Goal: Information Seeking & Learning: Learn about a topic

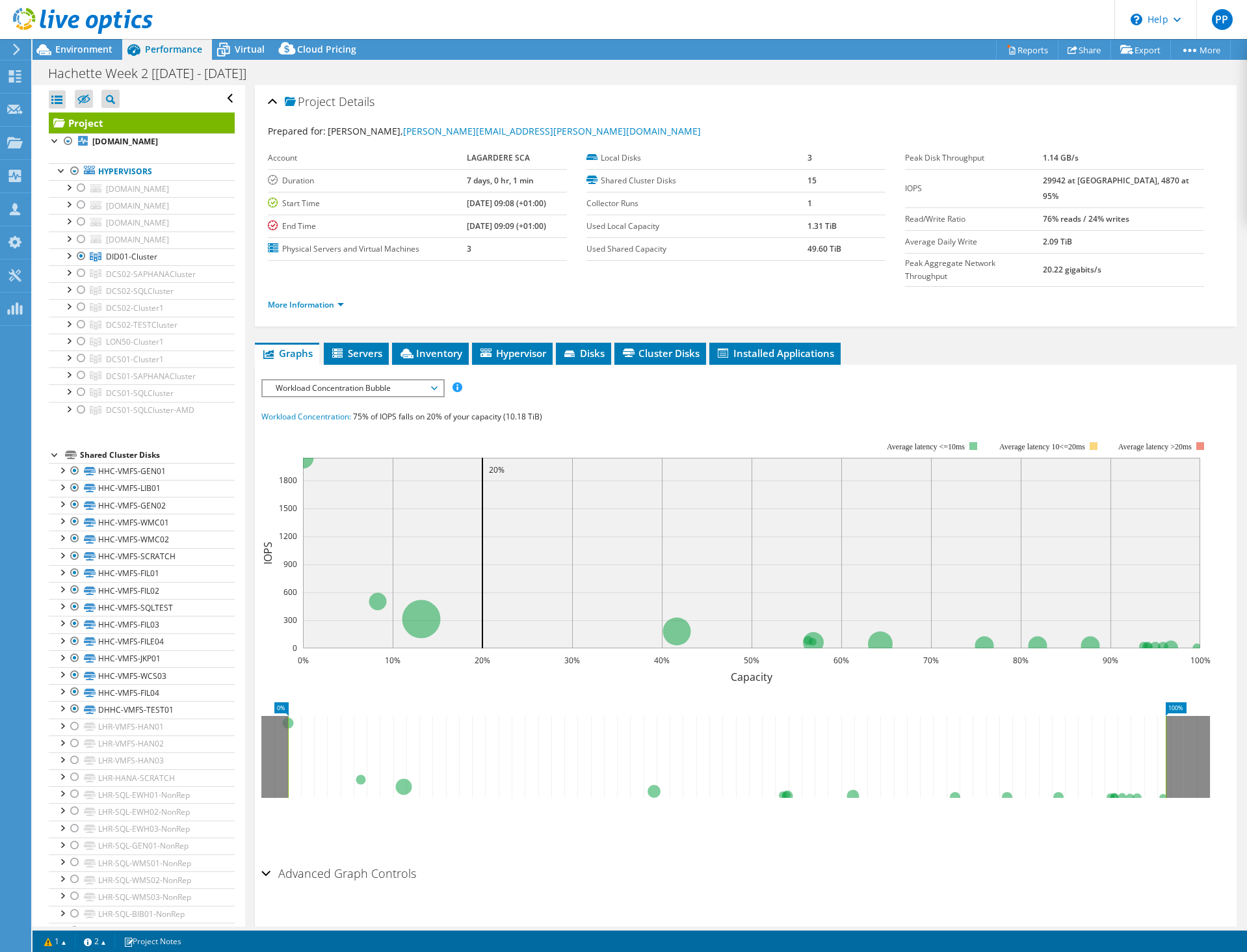
select select "USD"
click at [85, 53] on span "Environment" at bounding box center [84, 49] width 57 height 12
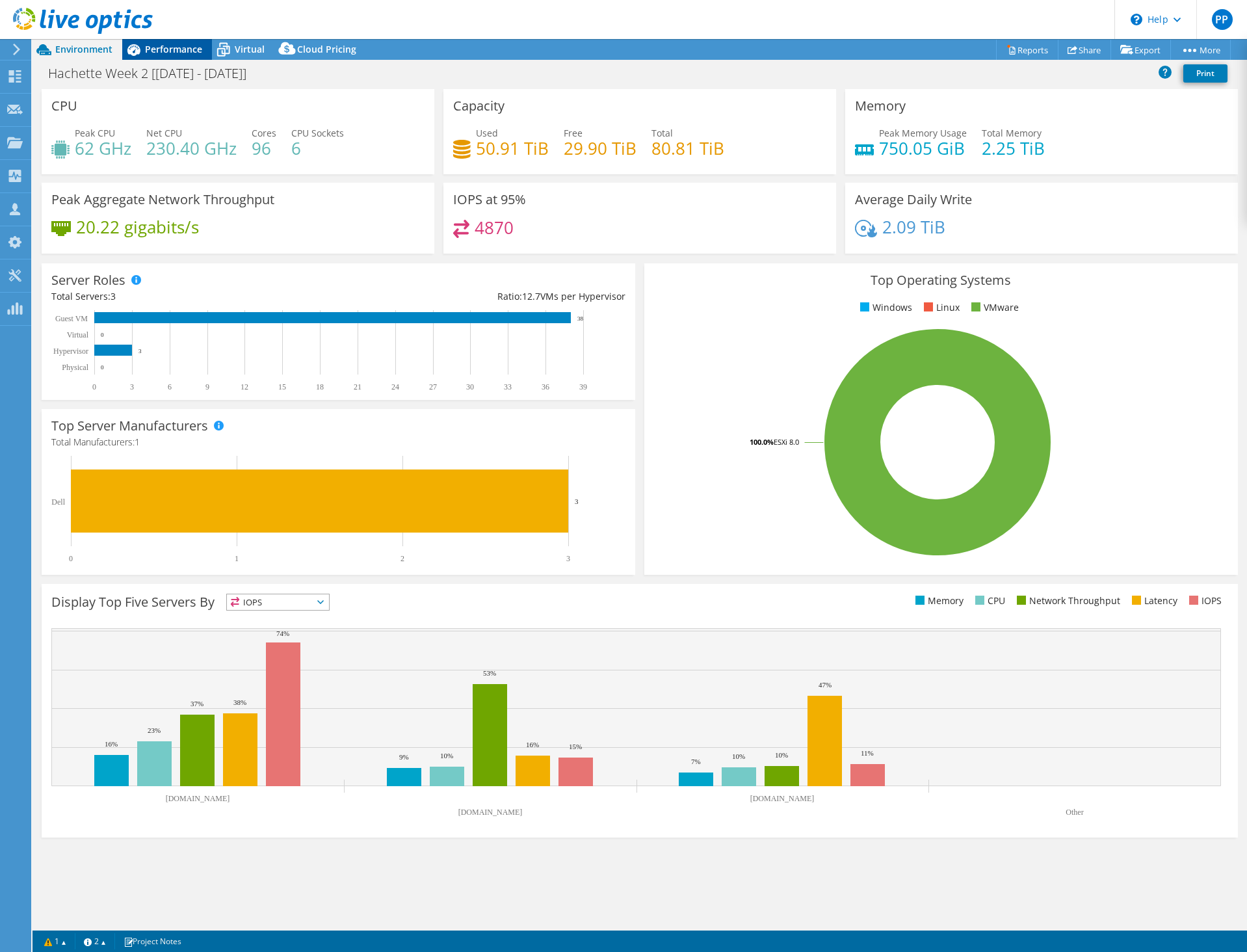
click at [132, 53] on icon at bounding box center [133, 50] width 23 height 23
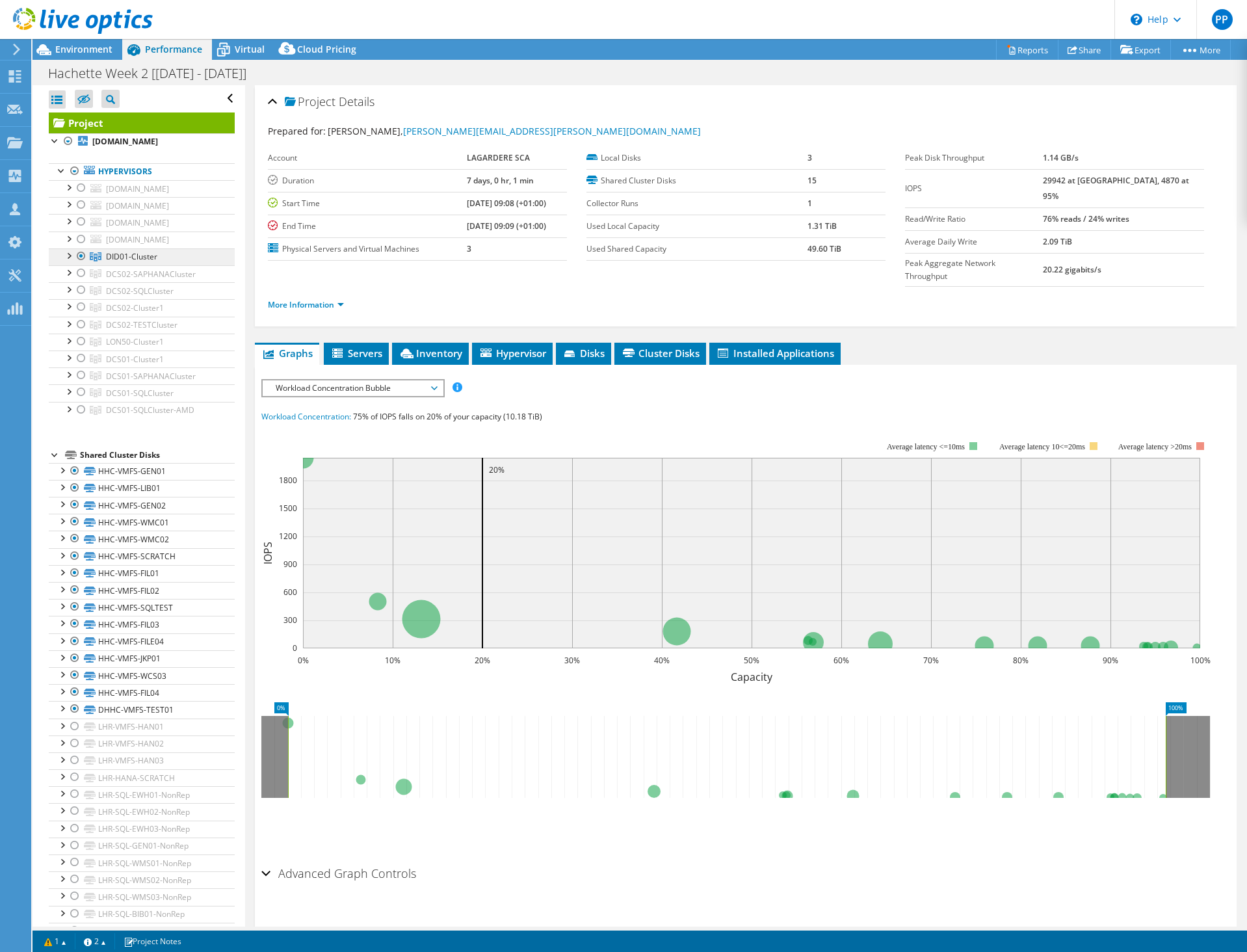
click at [122, 262] on span "DID01-Cluster" at bounding box center [131, 256] width 52 height 11
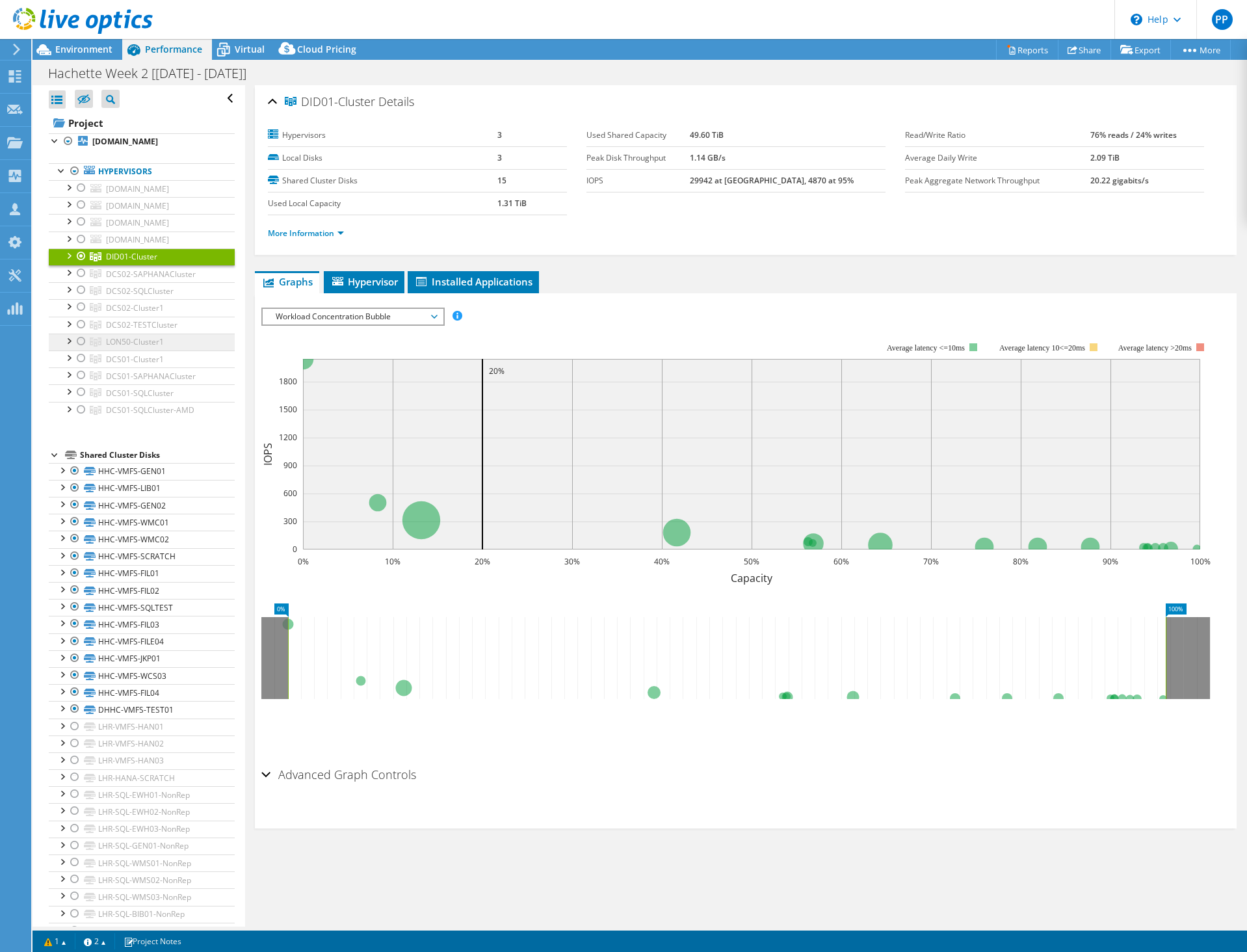
click at [128, 347] on span "LON50-Cluster1" at bounding box center [135, 342] width 58 height 11
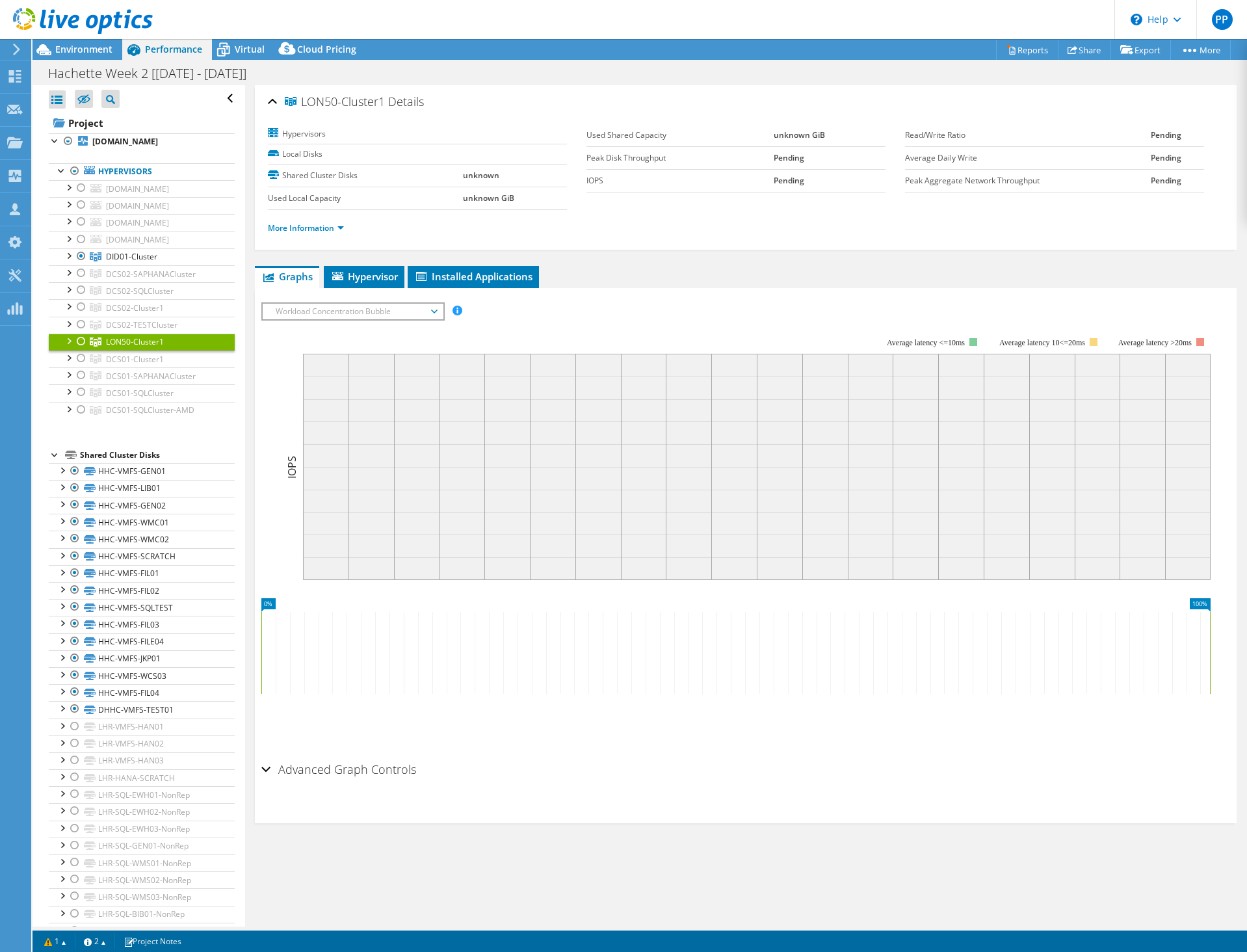
click at [80, 349] on div at bounding box center [82, 341] width 13 height 16
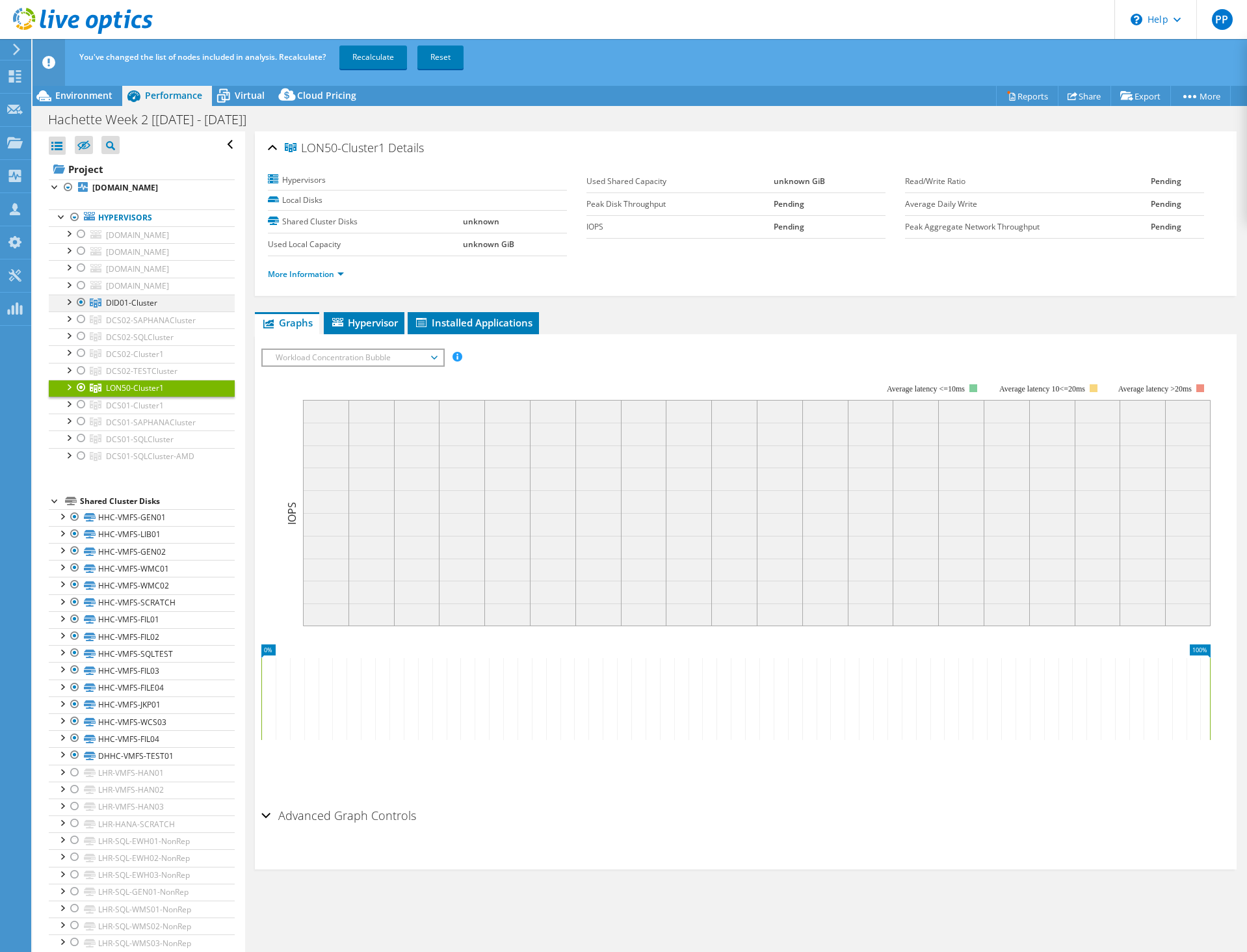
click at [80, 310] on div at bounding box center [82, 302] width 13 height 16
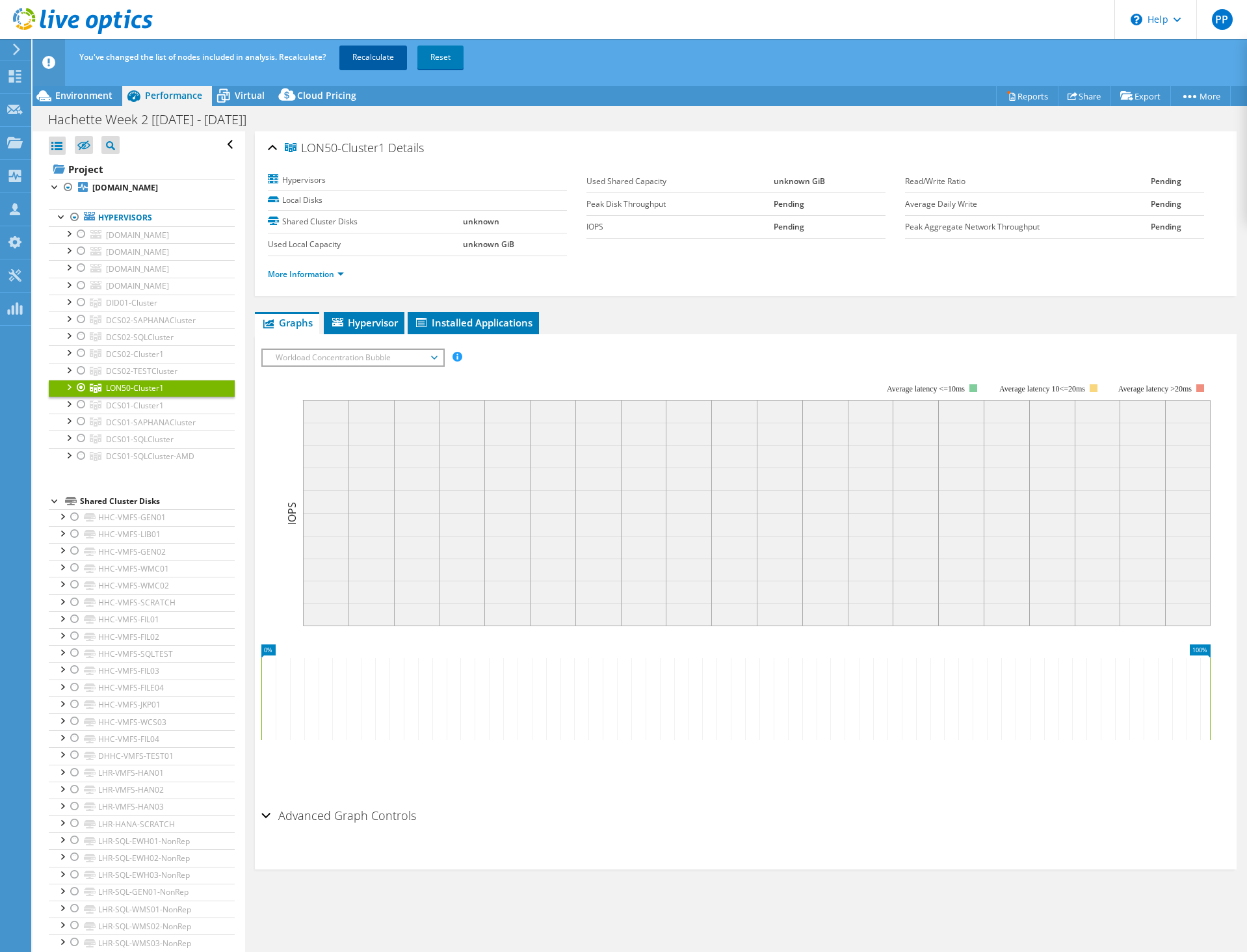
click at [386, 57] on link "Recalculate" at bounding box center [374, 56] width 68 height 23
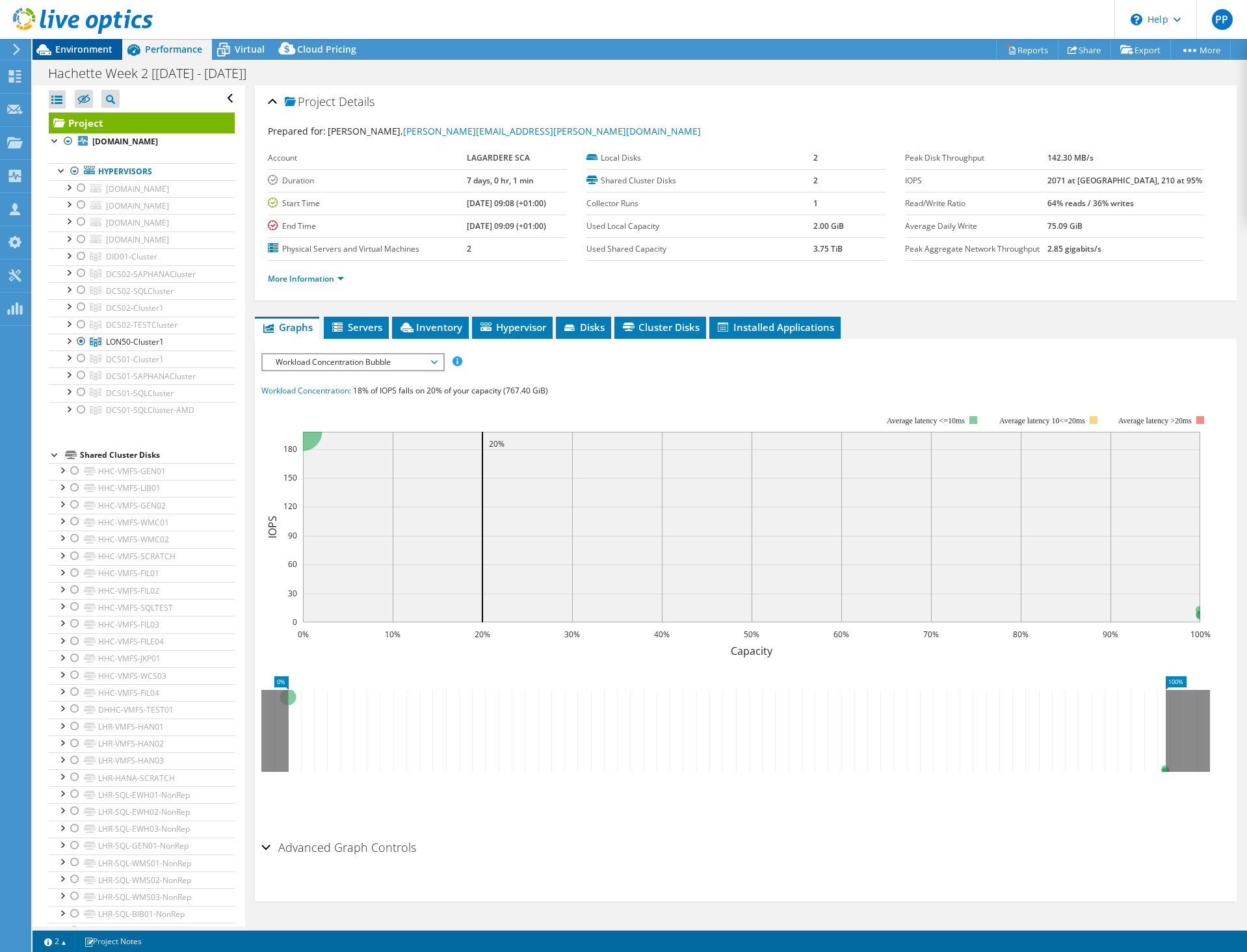
click at [69, 59] on div "Environment" at bounding box center [78, 50] width 90 height 21
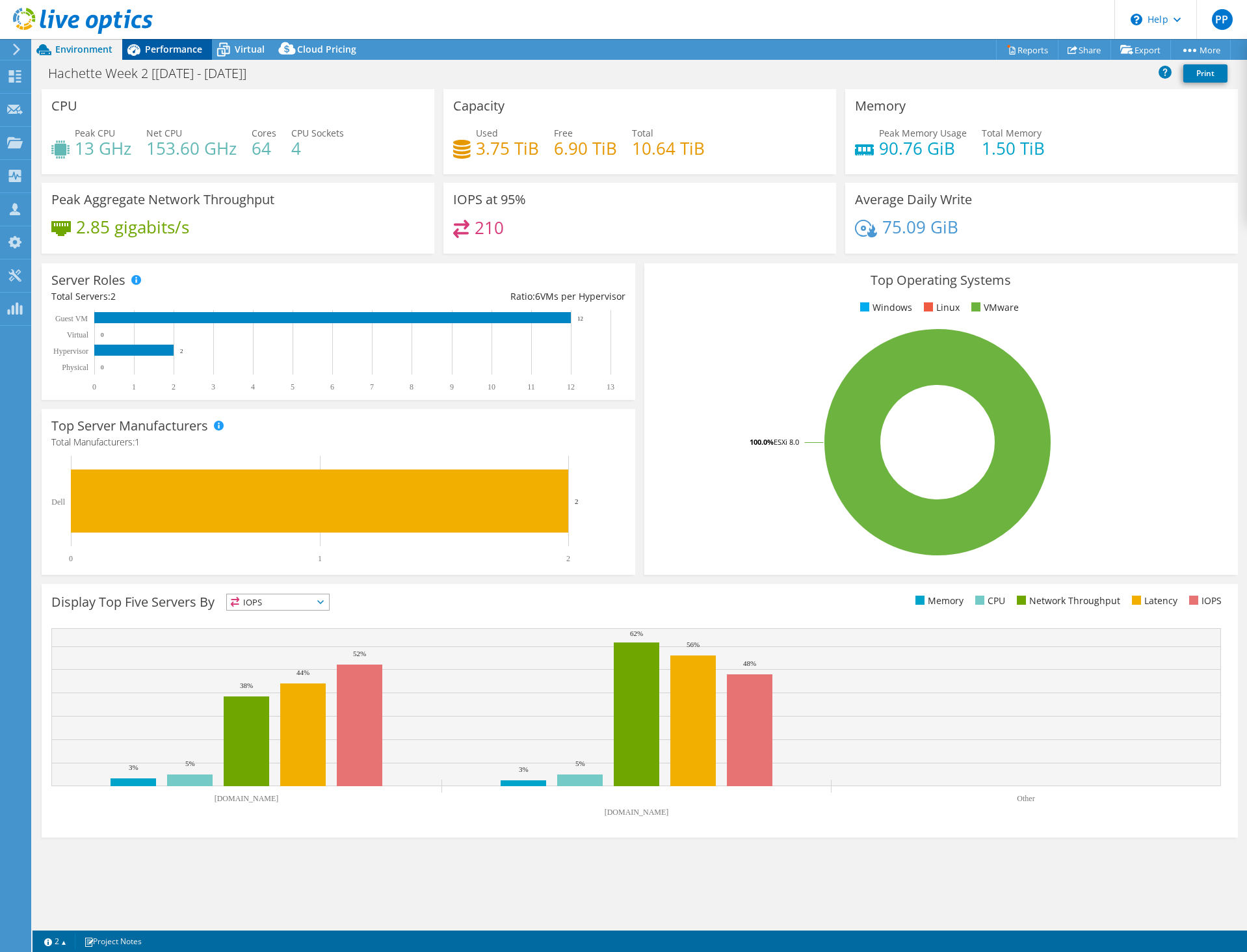
click at [166, 48] on span "Performance" at bounding box center [173, 49] width 57 height 12
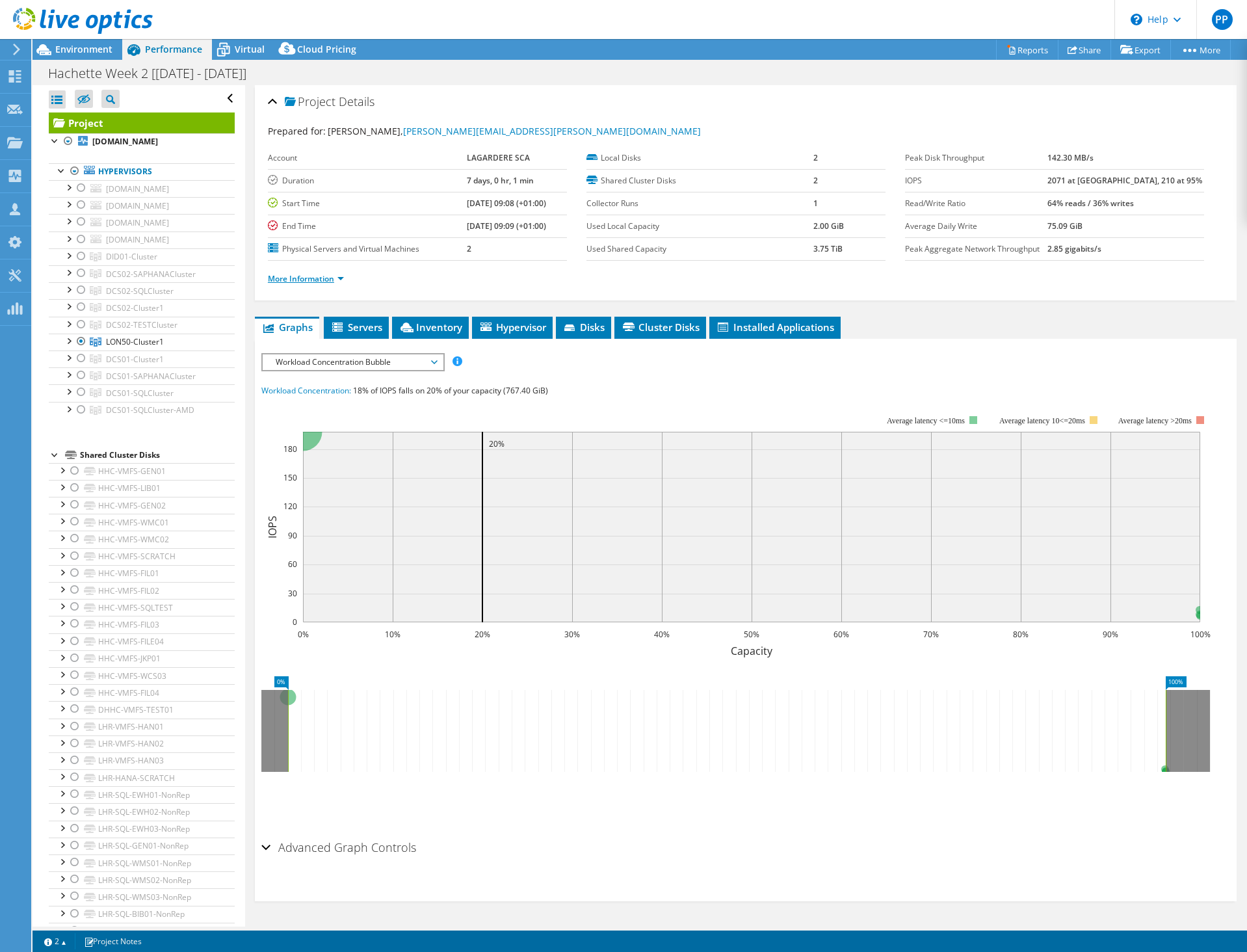
click at [318, 281] on link "More Information" at bounding box center [305, 279] width 76 height 11
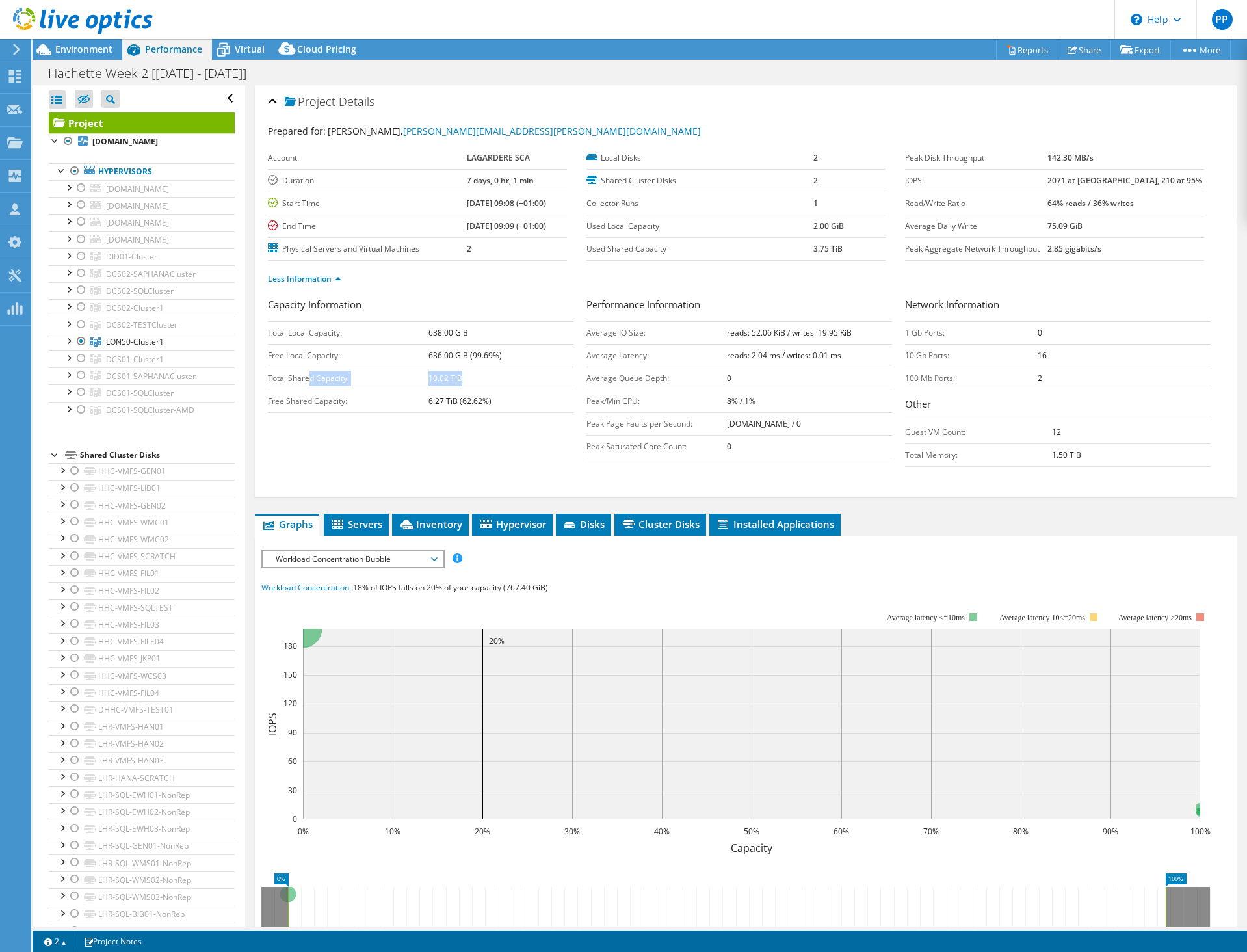
drag, startPoint x: 311, startPoint y: 380, endPoint x: 465, endPoint y: 380, distance: 154.0
click at [465, 380] on tr "Total Shared Capacity: 10.02 TiB" at bounding box center [421, 378] width 306 height 23
click at [465, 380] on td "10.02 TiB" at bounding box center [500, 378] width 145 height 23
drag, startPoint x: 418, startPoint y: 337, endPoint x: 467, endPoint y: 337, distance: 49.0
click at [467, 337] on tr "Total Local Capacity: 638.00 GiB" at bounding box center [421, 332] width 306 height 23
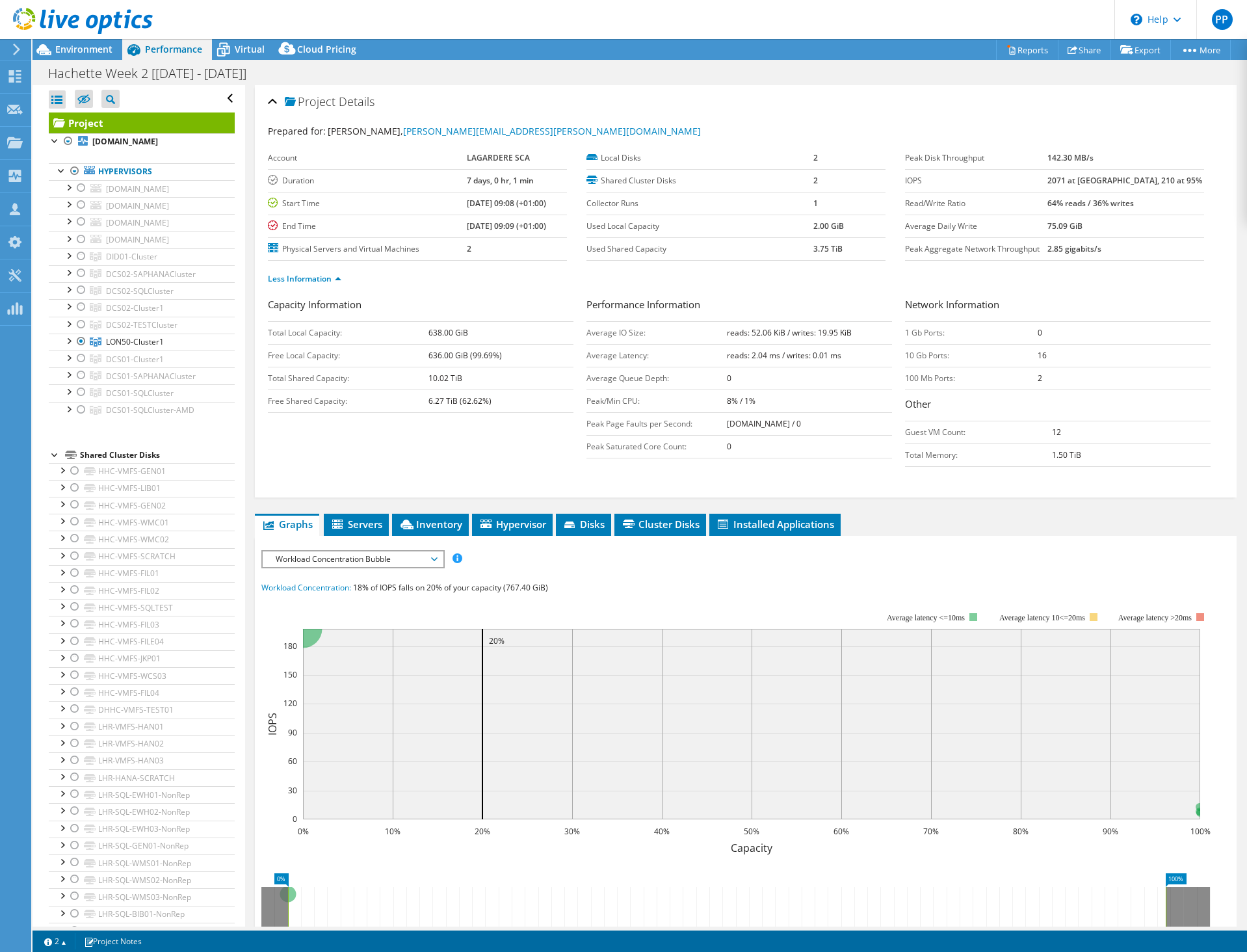
click at [467, 337] on td "638.00 GiB" at bounding box center [500, 332] width 145 height 23
drag, startPoint x: 435, startPoint y: 354, endPoint x: 492, endPoint y: 355, distance: 57.0
click at [492, 355] on b "636.00 GiB (99.69%)" at bounding box center [465, 356] width 73 height 11
drag, startPoint x: 473, startPoint y: 355, endPoint x: 420, endPoint y: 354, distance: 53.0
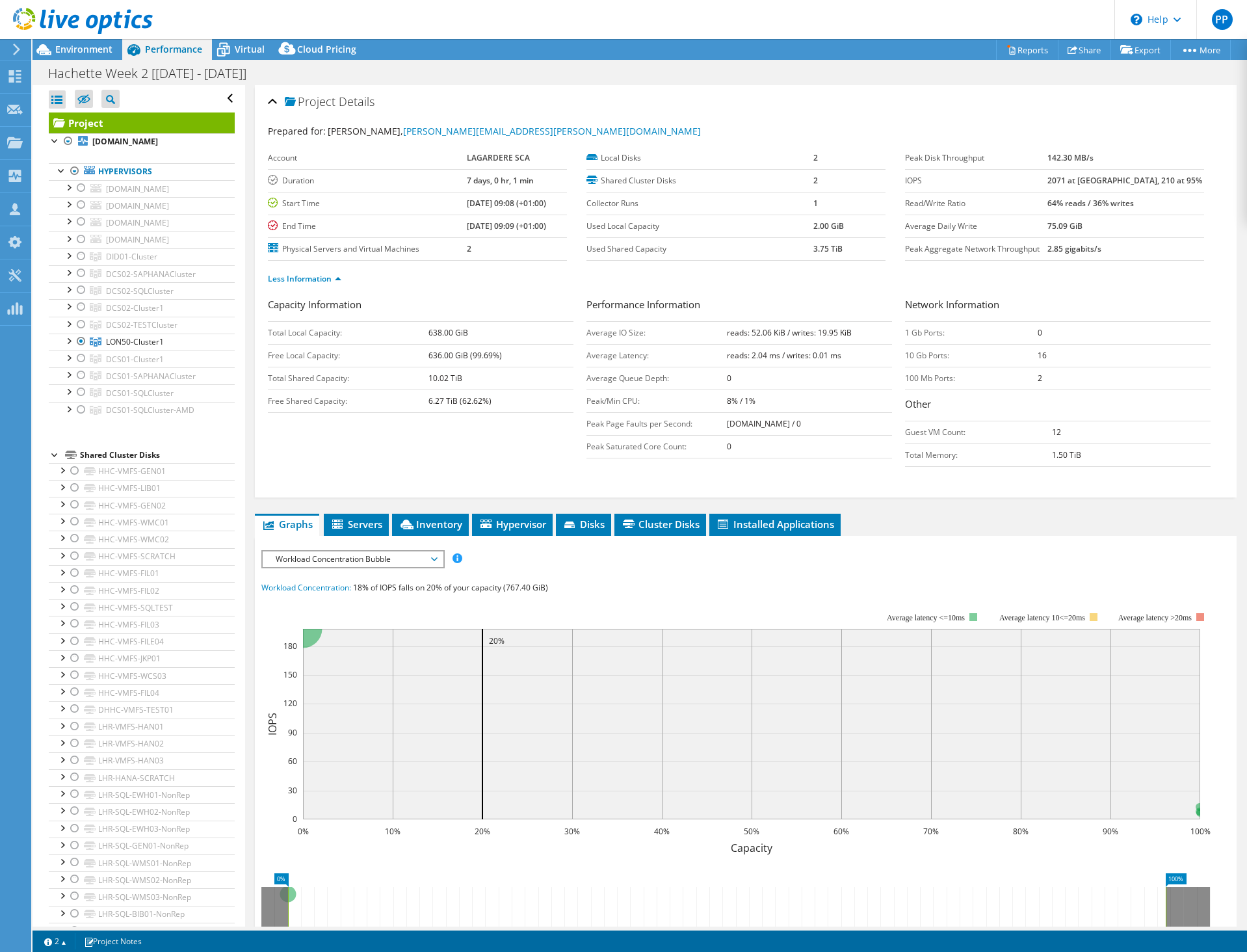
click at [420, 354] on tr "Free Local Capacity: 636.00 GiB (99.69%)" at bounding box center [421, 355] width 306 height 23
click at [420, 354] on td "Free Local Capacity:" at bounding box center [347, 355] width 161 height 23
drag, startPoint x: 447, startPoint y: 357, endPoint x: 472, endPoint y: 358, distance: 25.0
click at [472, 358] on tr "Free Local Capacity: 636.00 GiB (99.69%)" at bounding box center [421, 355] width 306 height 23
click at [472, 358] on b "636.00 GiB (99.69%)" at bounding box center [465, 356] width 73 height 11
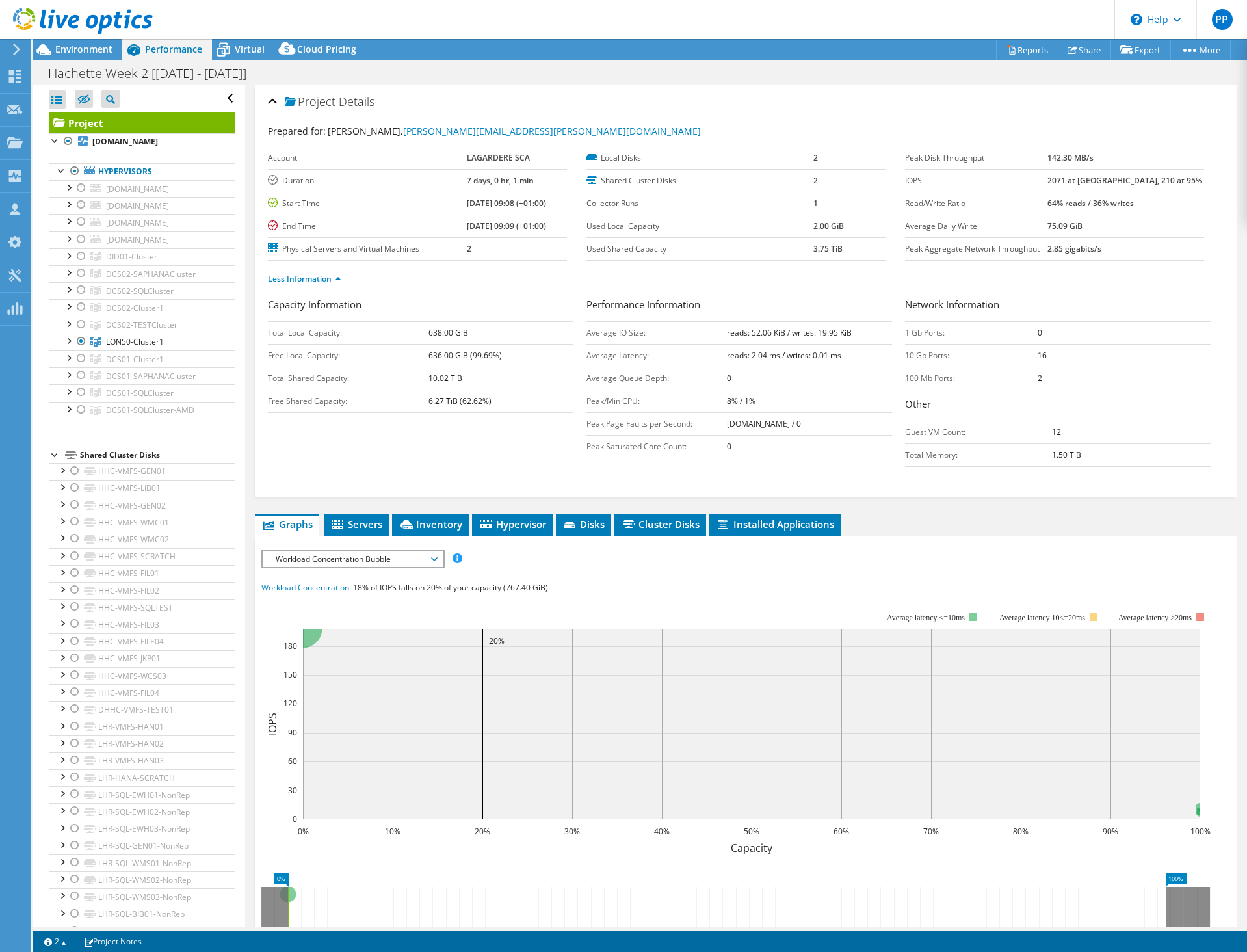
drag, startPoint x: 485, startPoint y: 357, endPoint x: 413, endPoint y: 348, distance: 72.6
click at [413, 348] on tr "Free Local Capacity: 636.00 GiB (99.69%)" at bounding box center [421, 355] width 306 height 23
click at [413, 348] on td "Free Local Capacity:" at bounding box center [347, 355] width 161 height 23
drag, startPoint x: 131, startPoint y: 400, endPoint x: 73, endPoint y: 400, distance: 58.0
click at [131, 347] on span "LON50-Cluster1" at bounding box center [135, 342] width 58 height 11
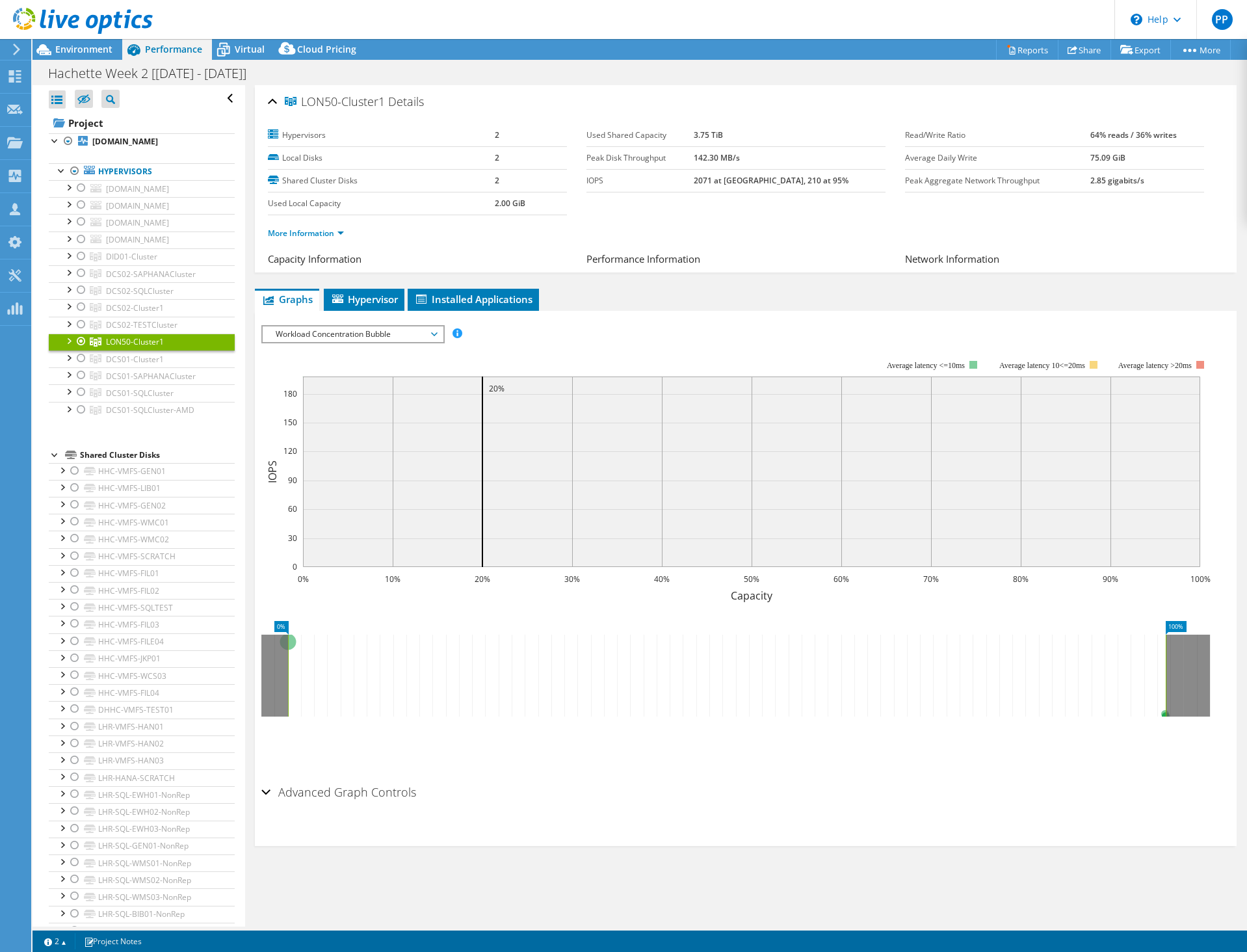
click at [65, 346] on div at bounding box center [69, 340] width 13 height 13
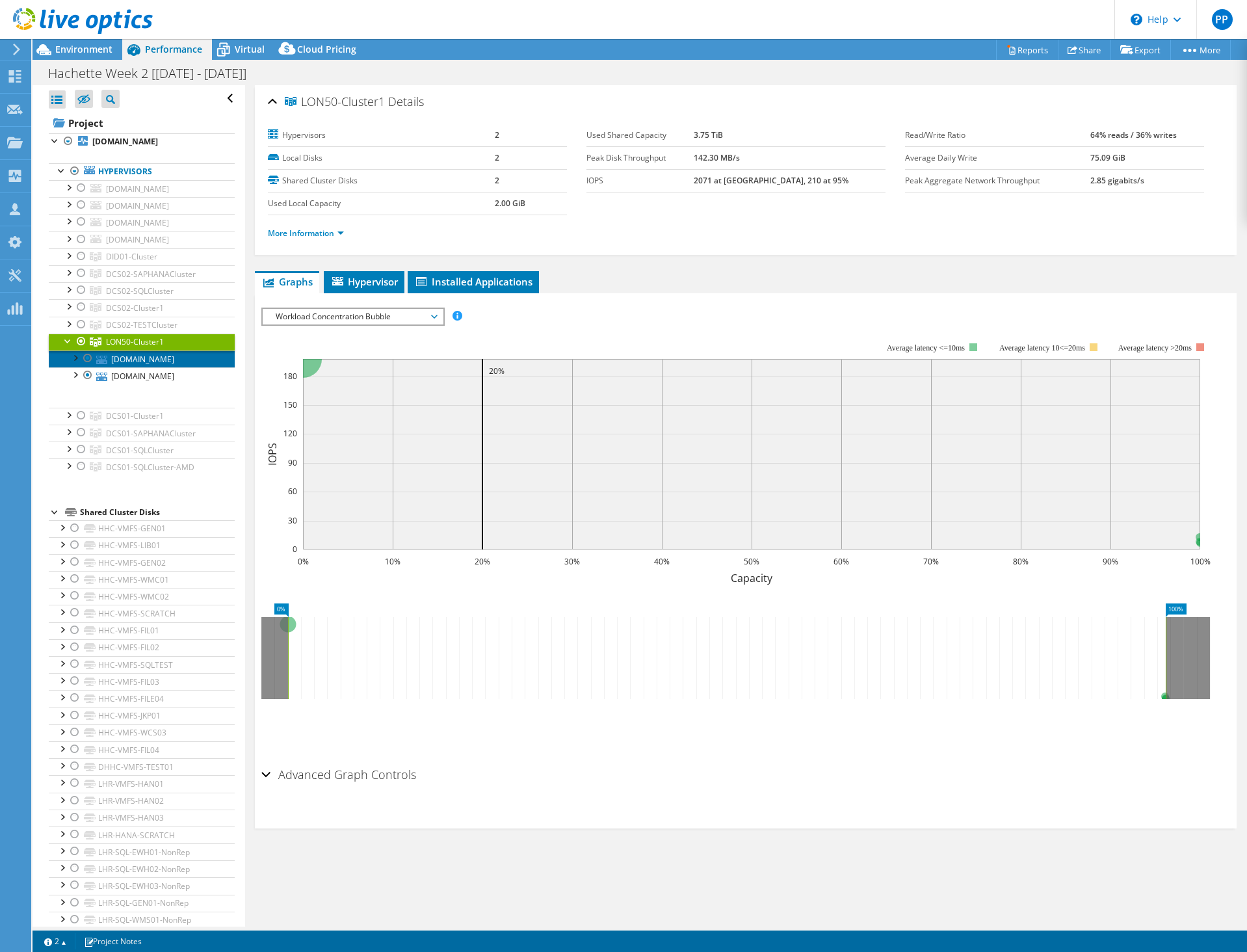
click at [135, 367] on link "[DOMAIN_NAME]" at bounding box center [142, 359] width 186 height 17
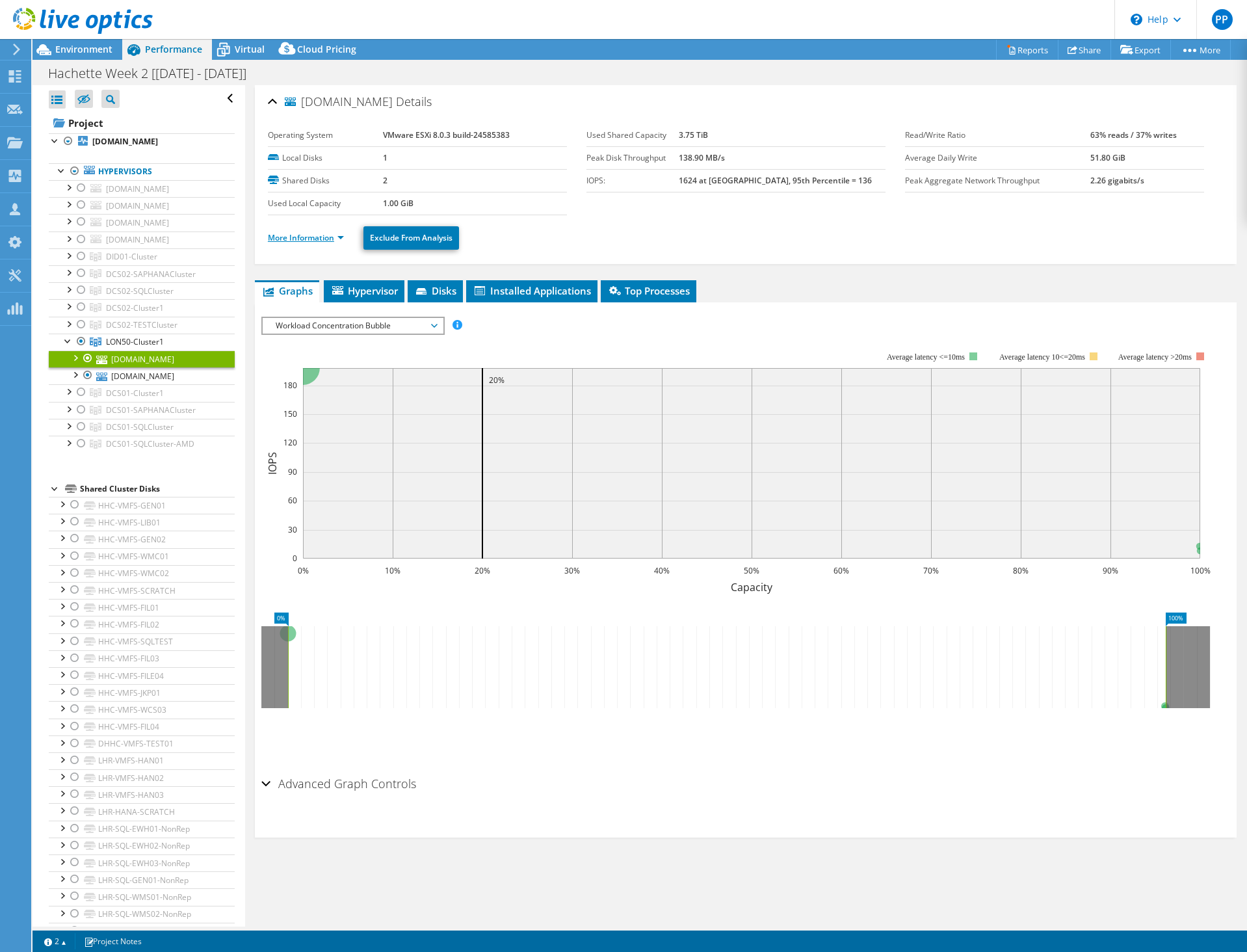
click at [302, 236] on link "More Information" at bounding box center [305, 238] width 76 height 11
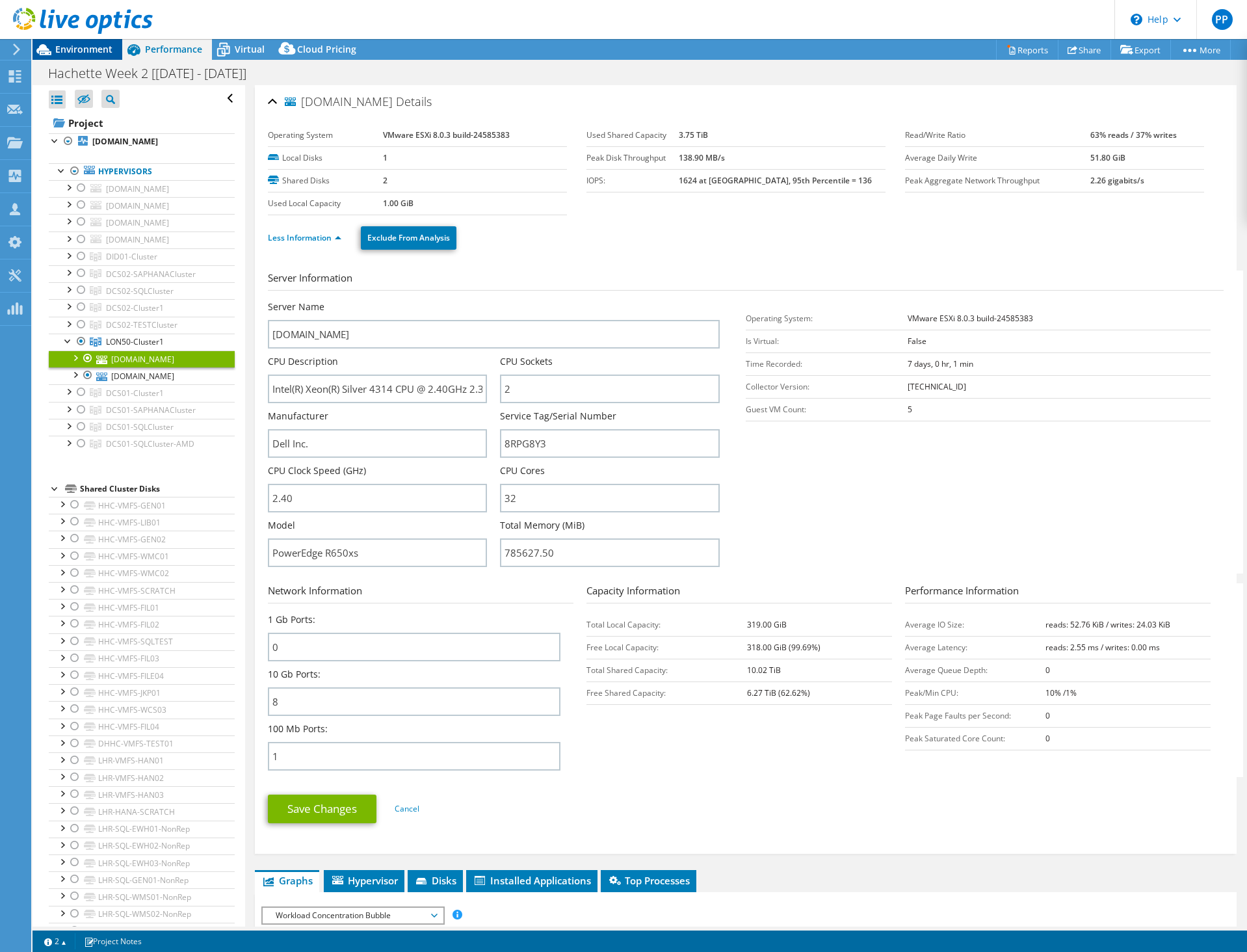
click at [100, 55] on div "Environment" at bounding box center [78, 50] width 90 height 21
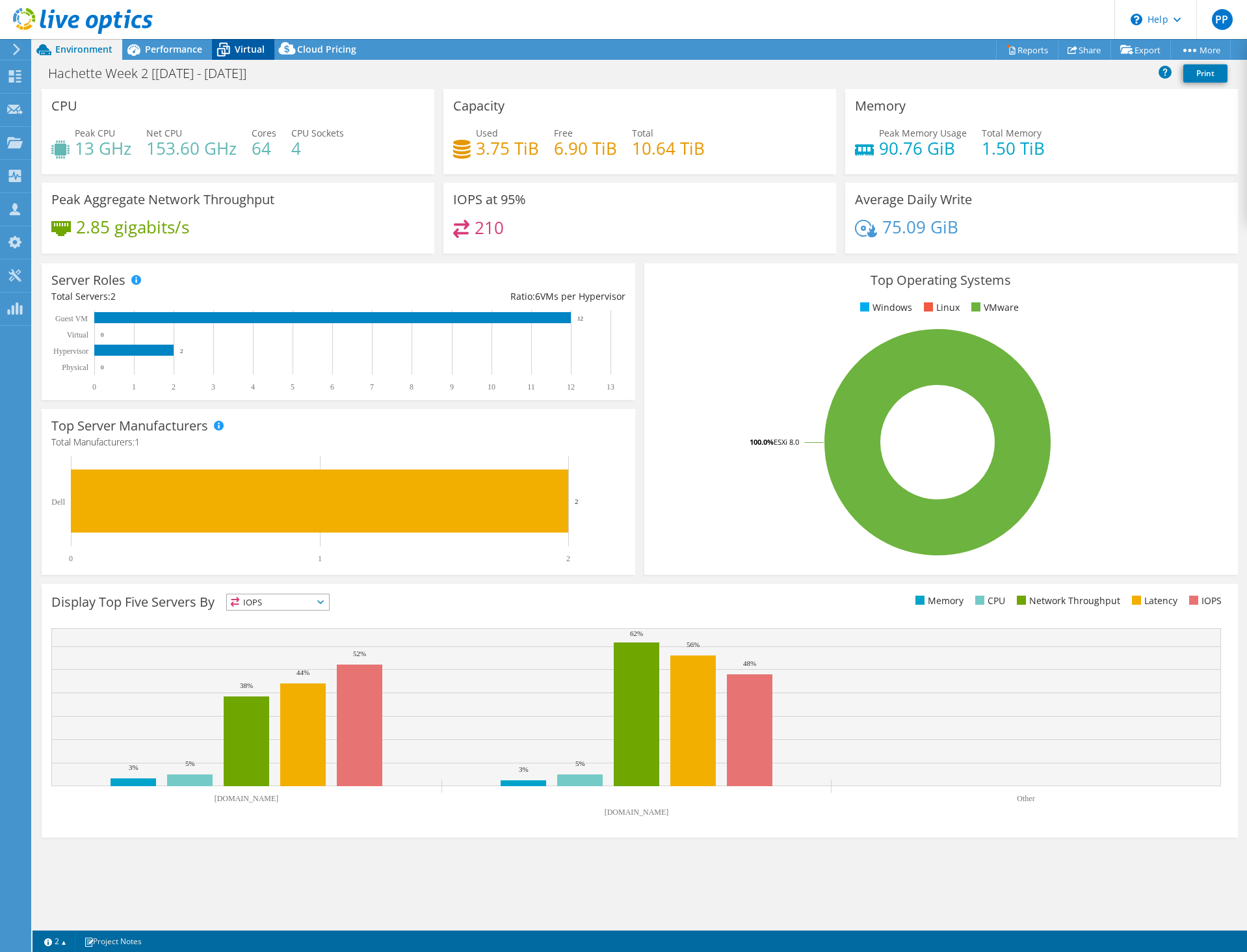
click at [240, 56] on div "Virtual" at bounding box center [243, 50] width 62 height 21
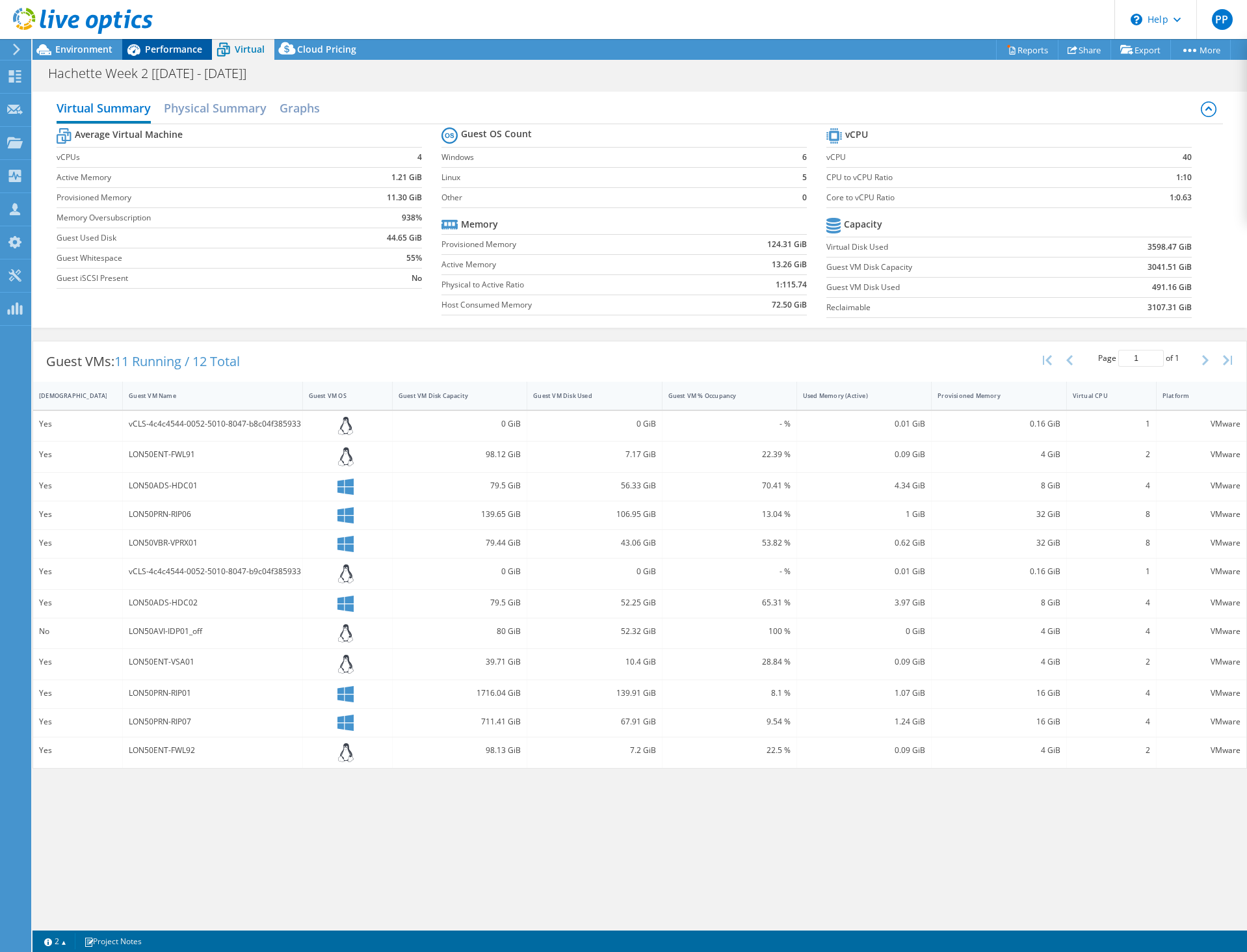
click at [143, 52] on icon at bounding box center [133, 50] width 23 height 23
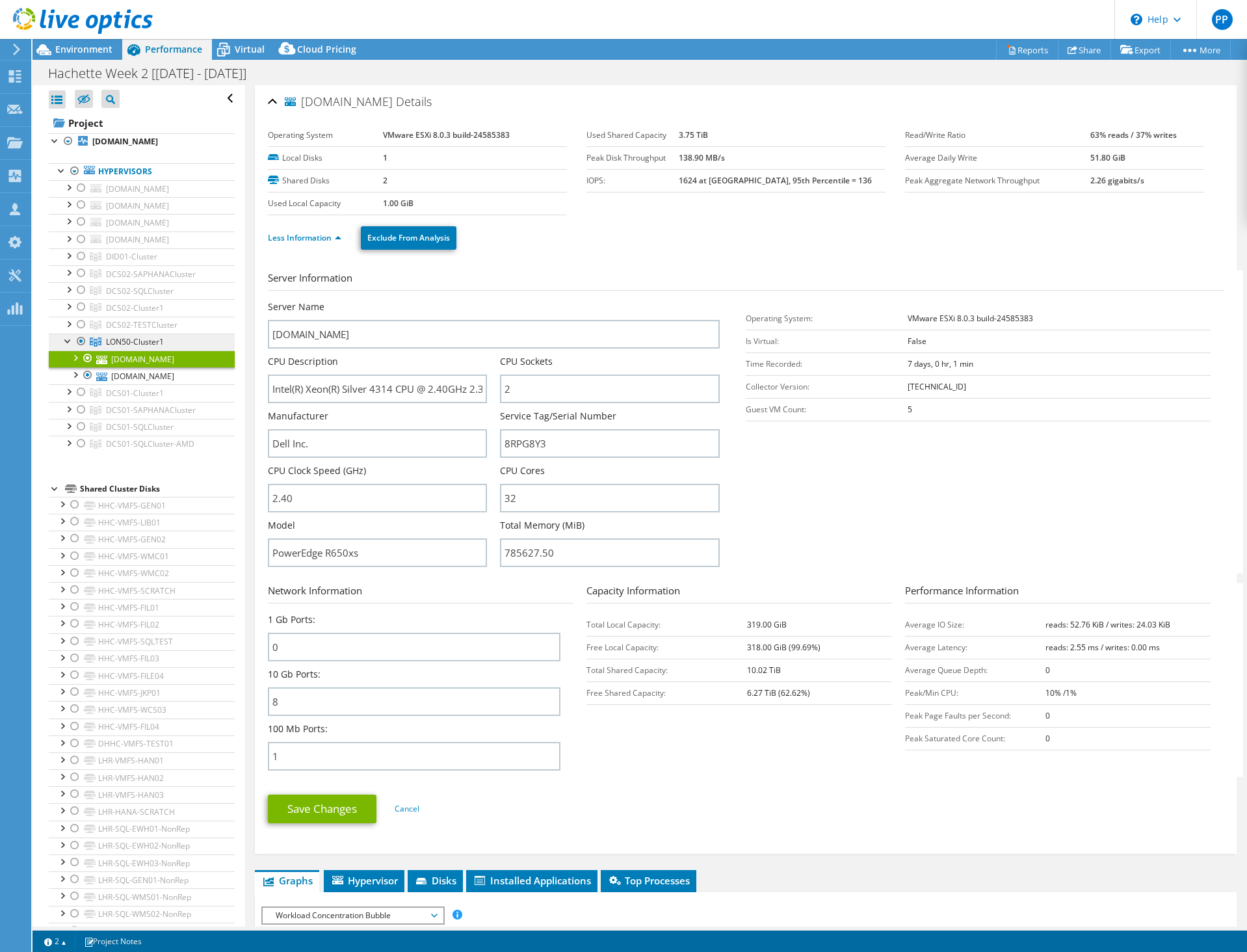
click at [114, 350] on link "LON50-Cluster1" at bounding box center [142, 342] width 186 height 17
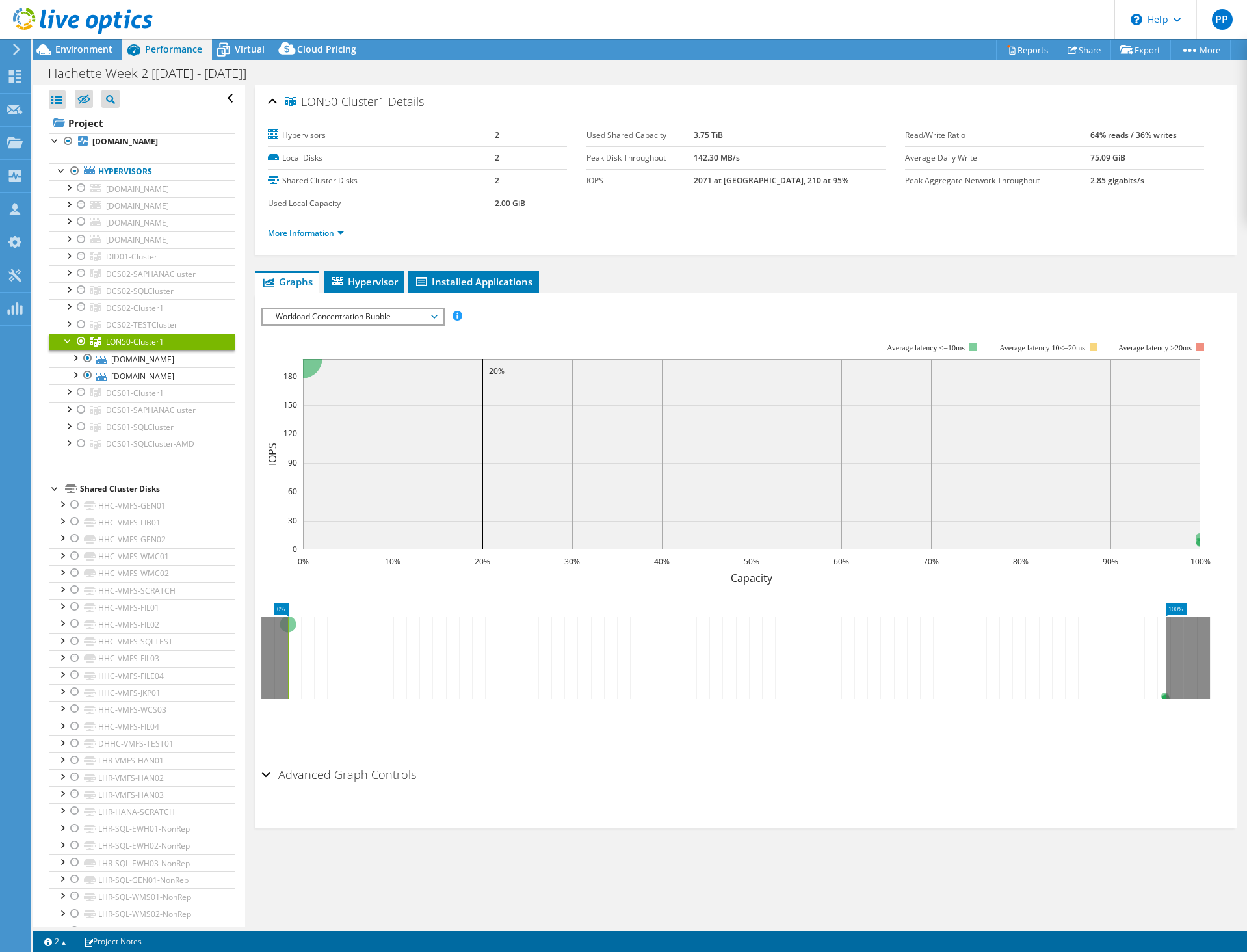
click at [317, 231] on link "More Information" at bounding box center [305, 233] width 76 height 11
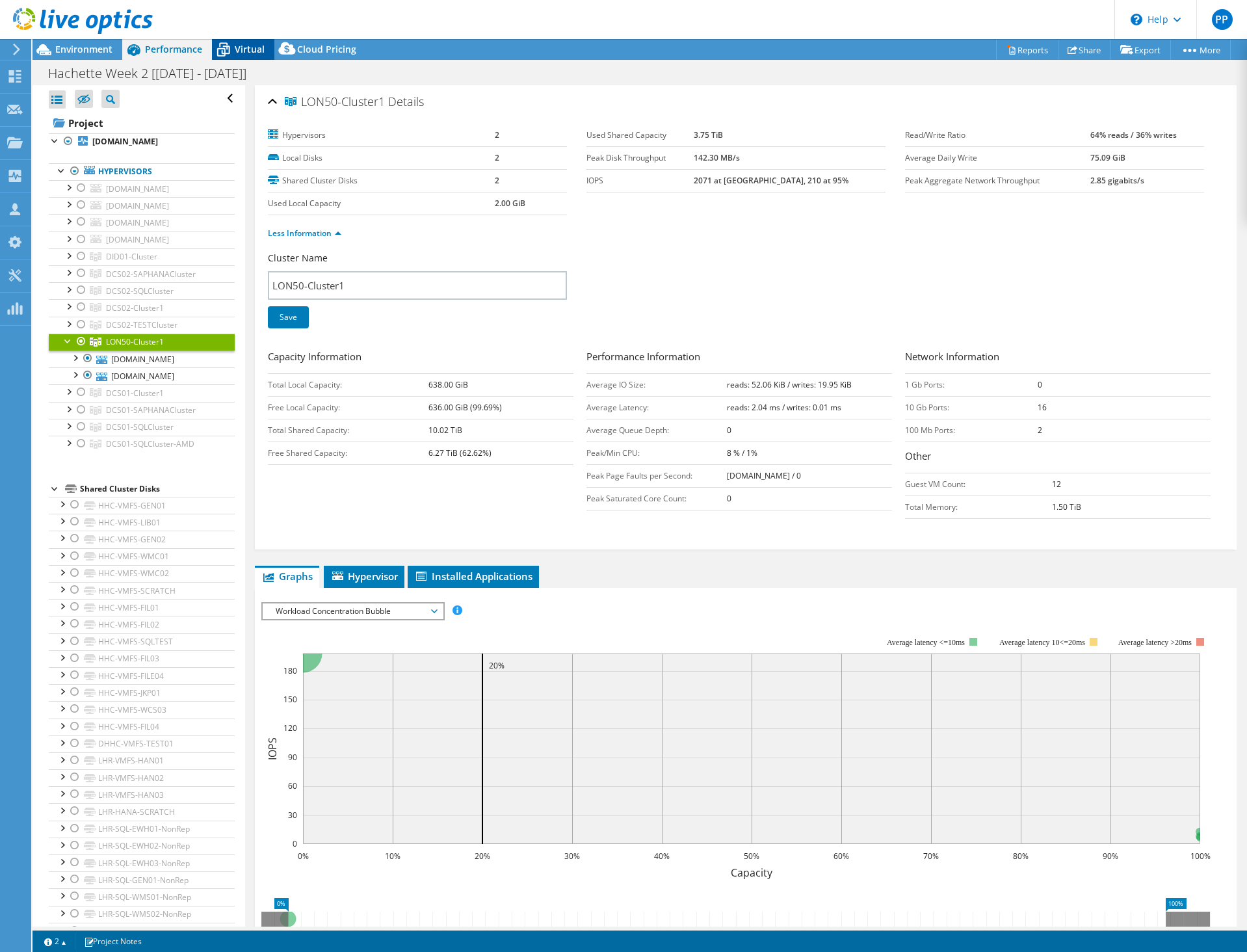
click at [229, 59] on icon at bounding box center [223, 50] width 23 height 23
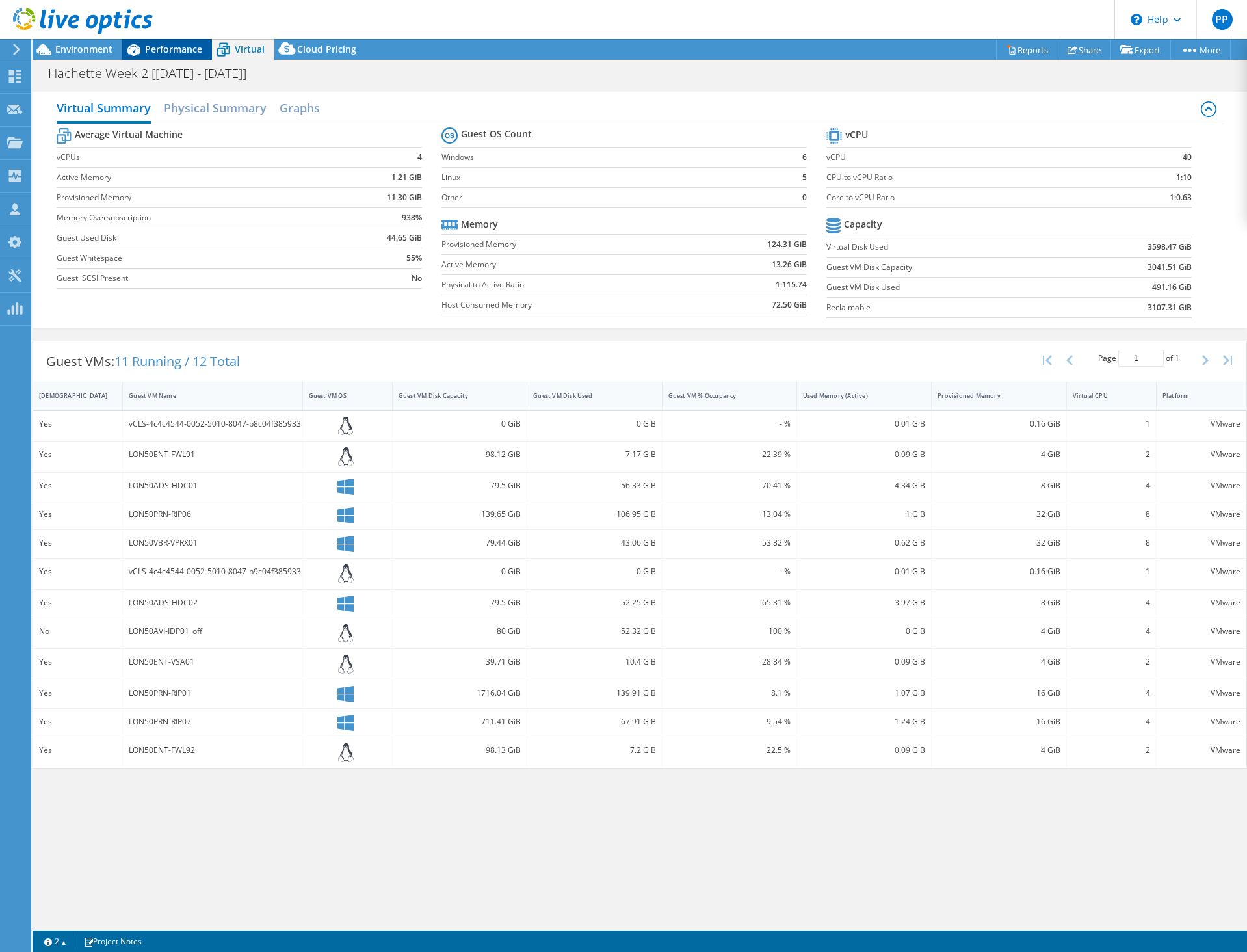
click at [160, 48] on span "Performance" at bounding box center [173, 49] width 57 height 12
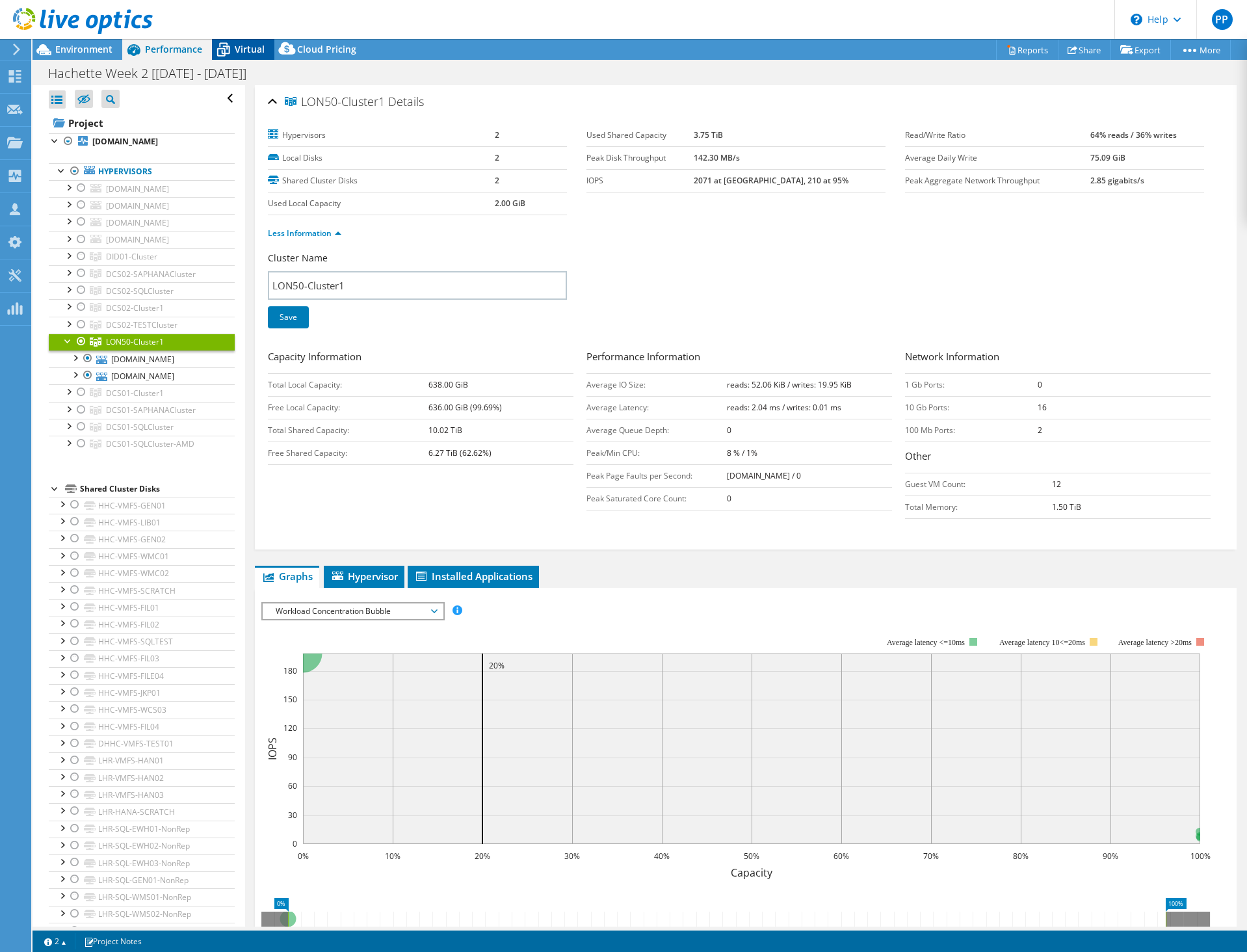
click at [248, 51] on span "Virtual" at bounding box center [250, 49] width 30 height 12
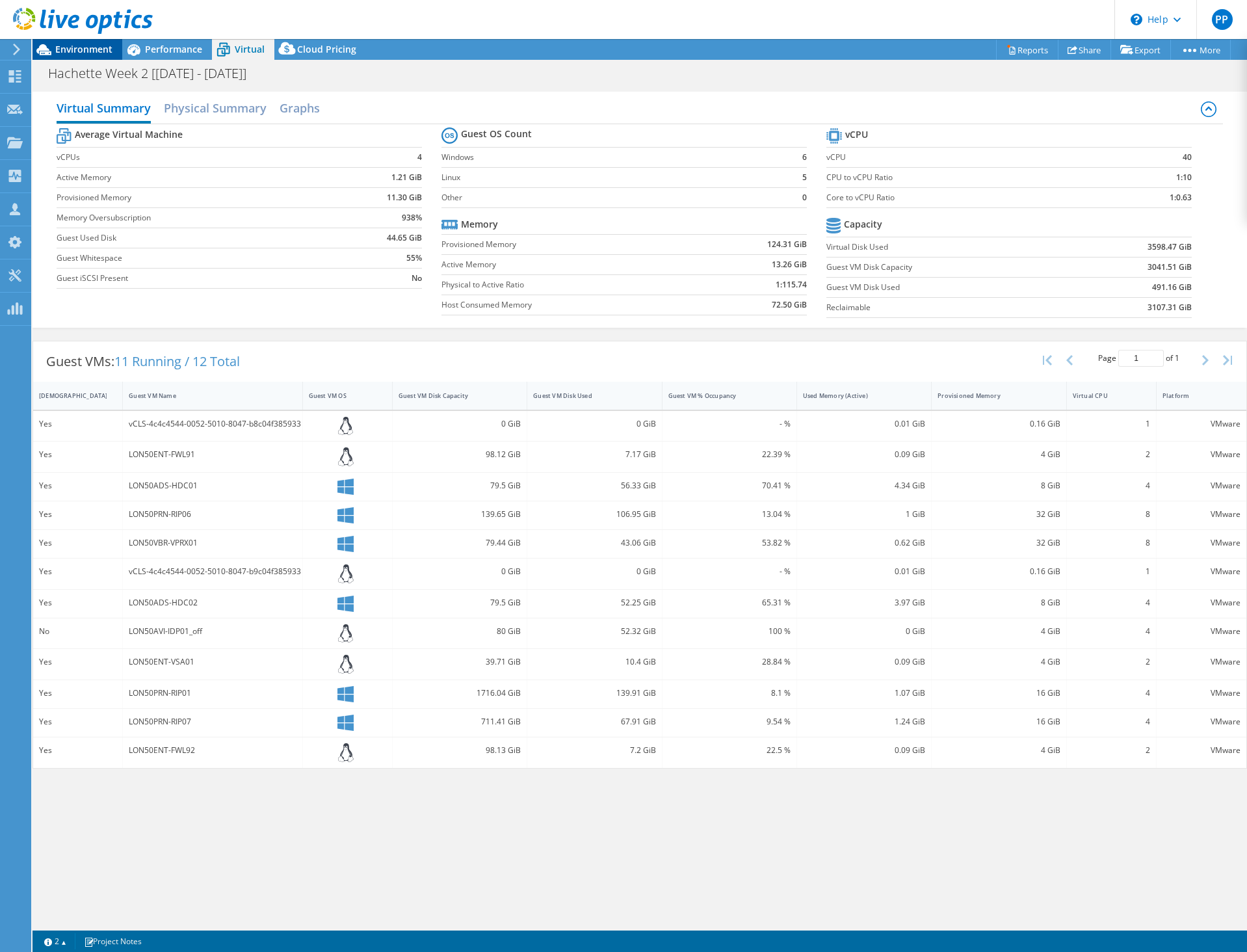
click at [69, 53] on span "Environment" at bounding box center [84, 49] width 57 height 12
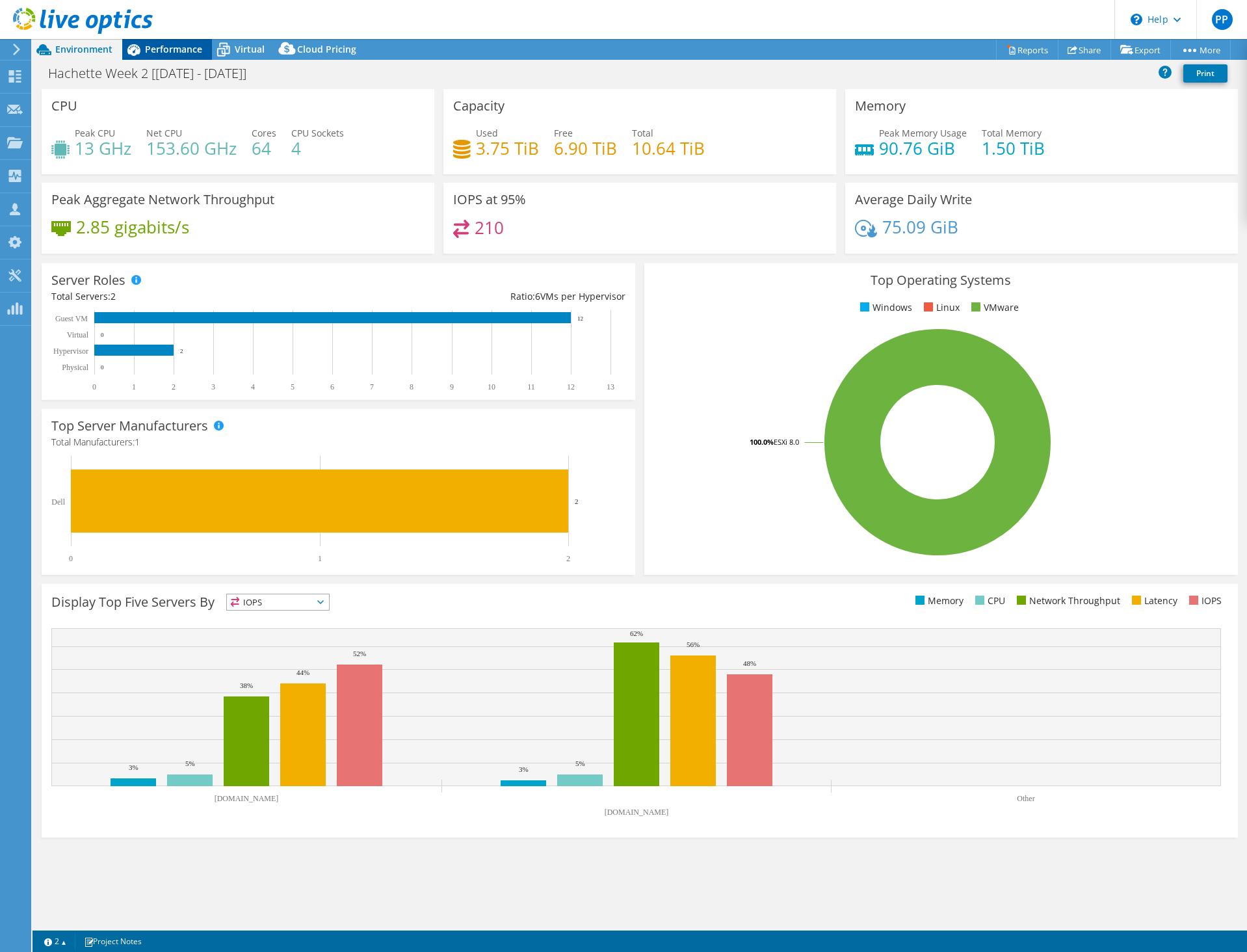
click at [173, 45] on span "Performance" at bounding box center [173, 49] width 57 height 12
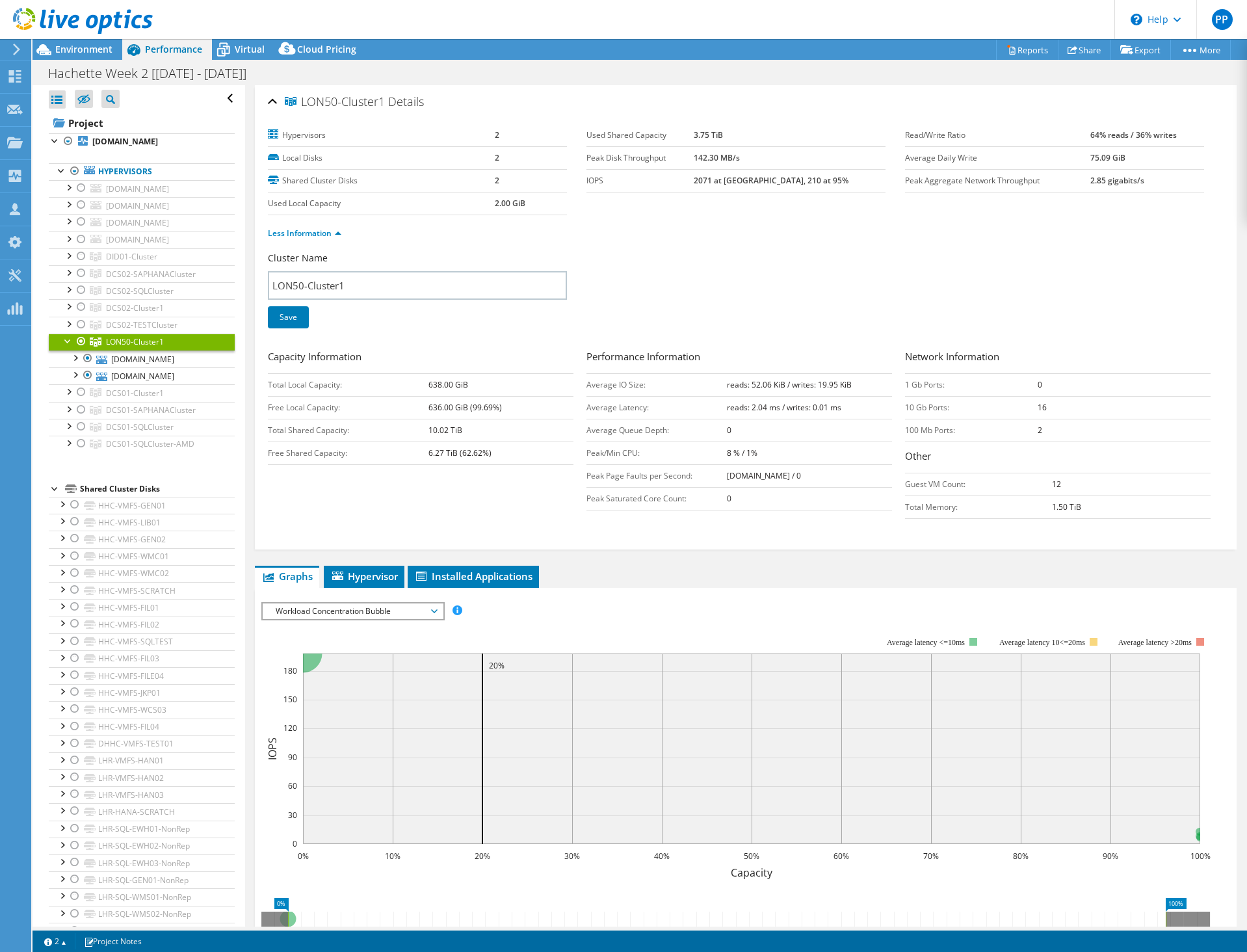
click at [75, 349] on div at bounding box center [82, 341] width 13 height 16
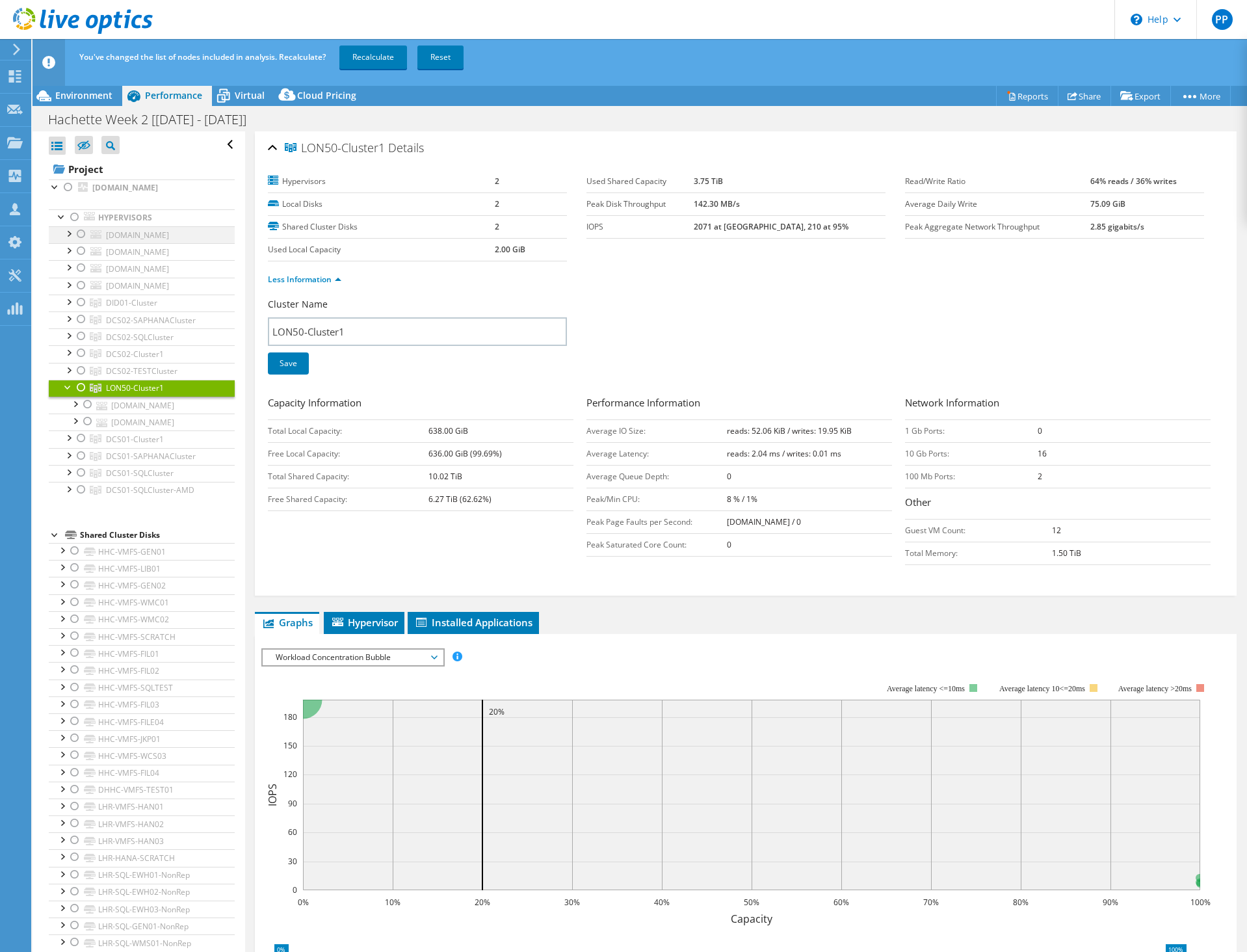
click at [82, 242] on div at bounding box center [82, 234] width 13 height 16
click at [75, 259] on div at bounding box center [82, 251] width 13 height 16
click at [382, 58] on link "Recalculate" at bounding box center [374, 56] width 68 height 23
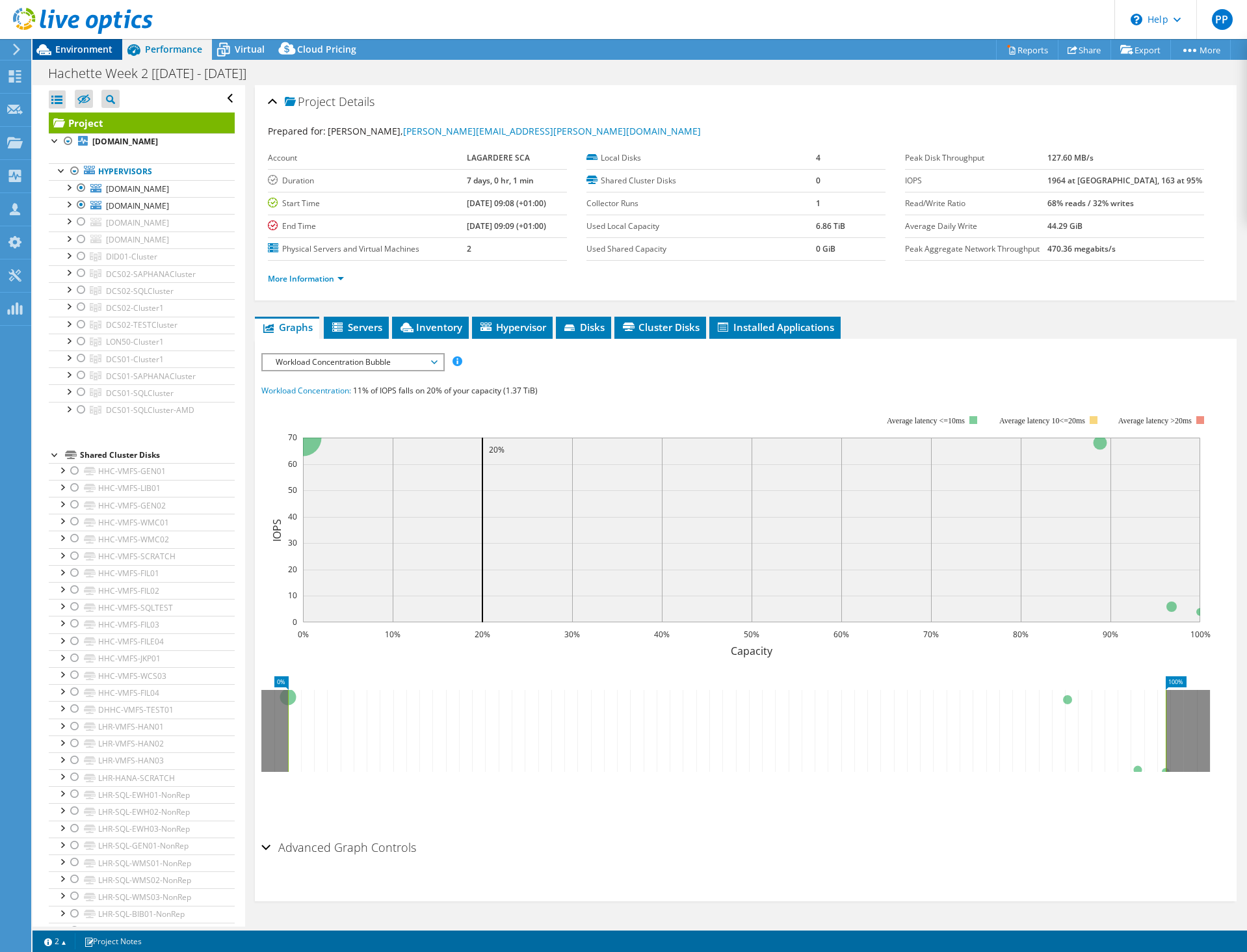
click at [85, 54] on span "Environment" at bounding box center [84, 49] width 57 height 12
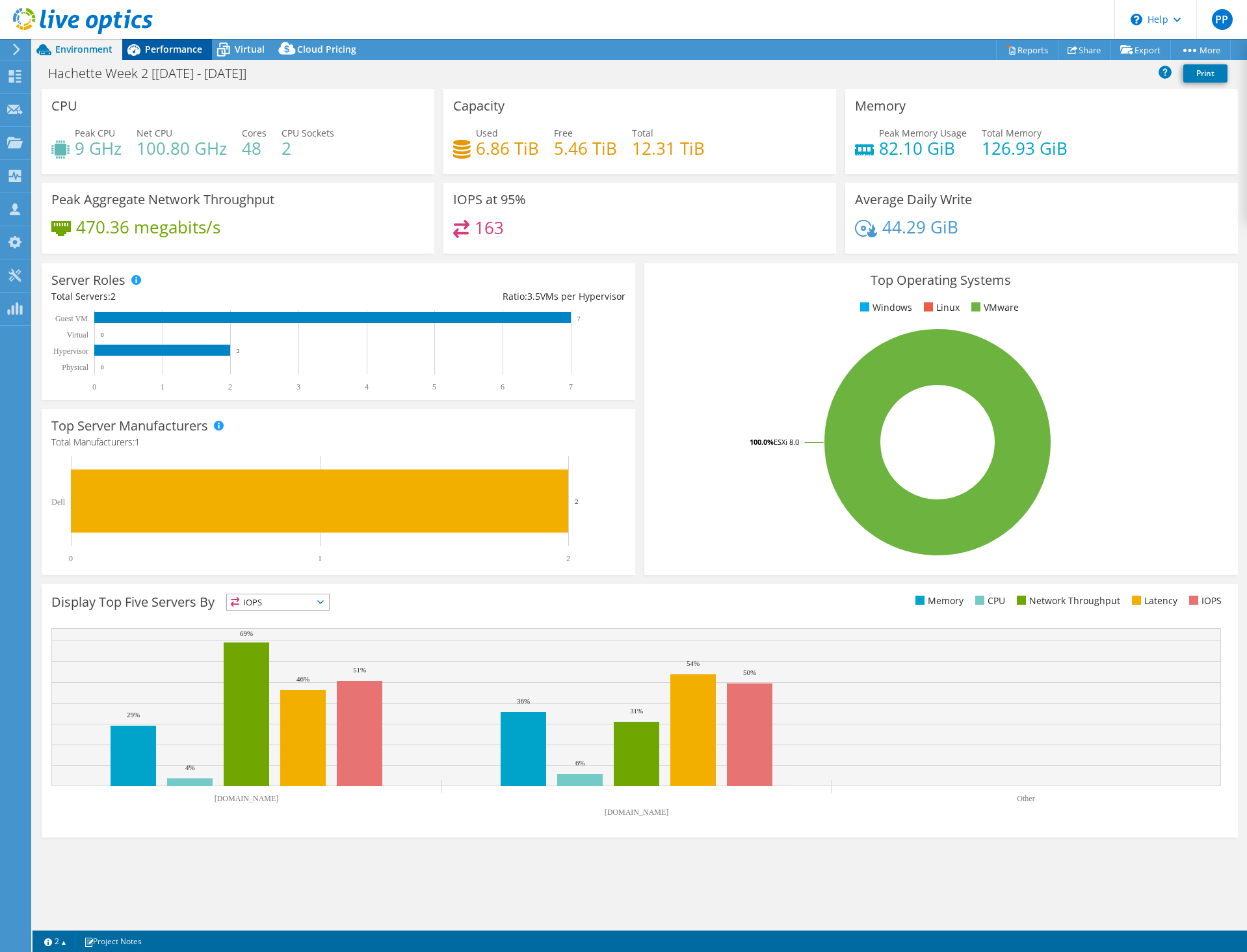
click at [173, 43] on span "Performance" at bounding box center [173, 49] width 57 height 12
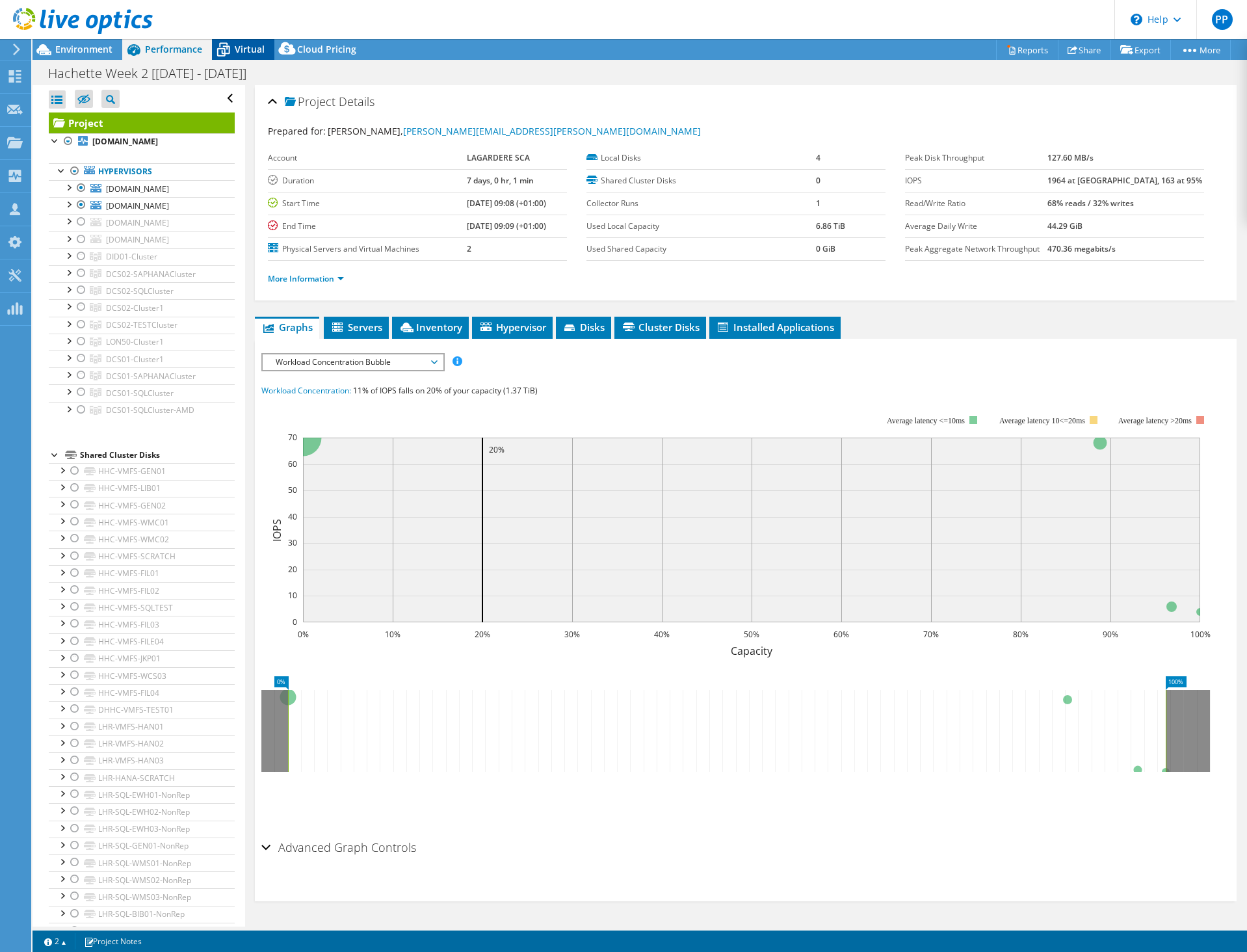
click at [242, 43] on span "Virtual" at bounding box center [250, 49] width 30 height 12
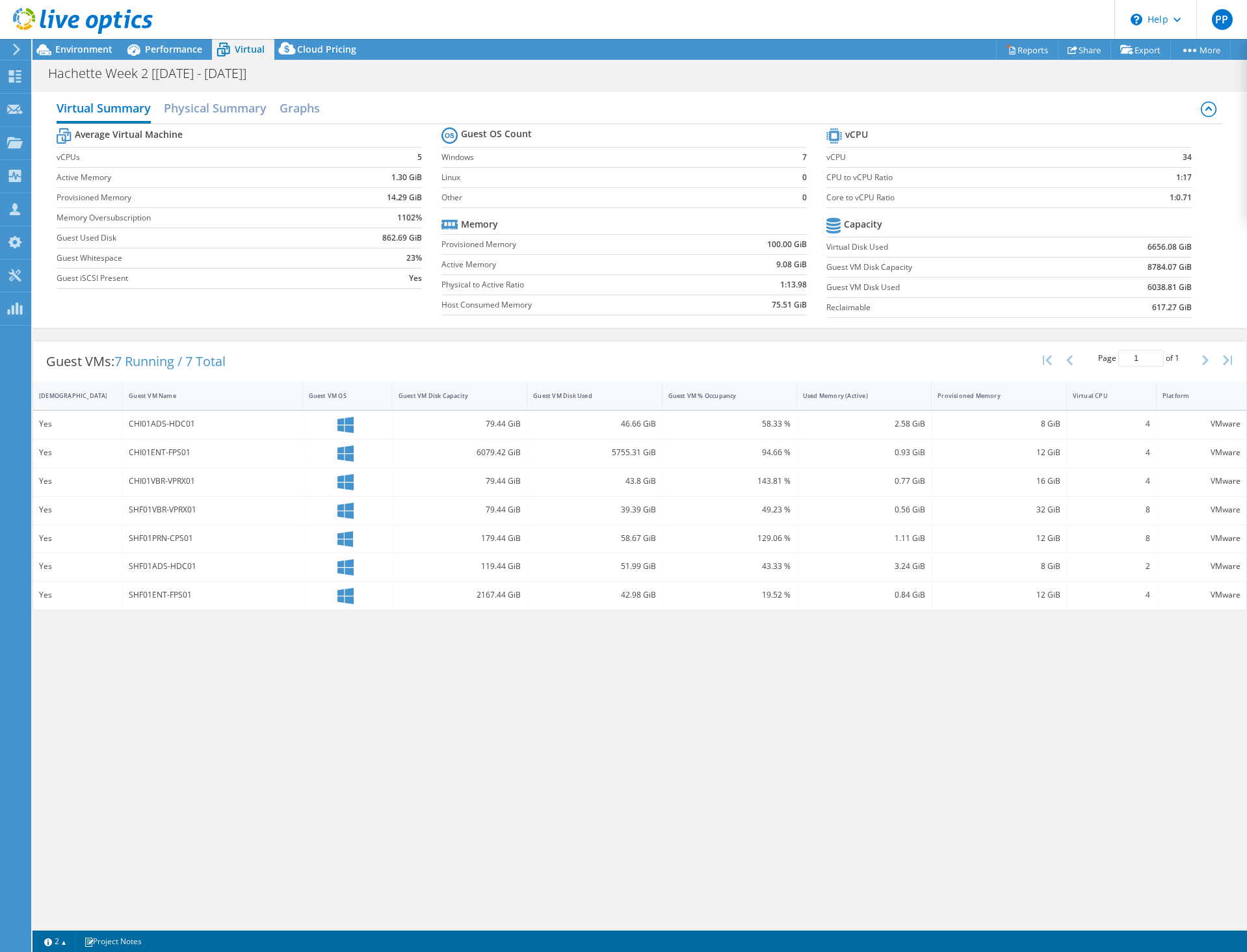
click at [151, 41] on div at bounding box center [76, 22] width 153 height 43
click at [153, 42] on div "PP Partner Team Member [PERSON_NAME] [PERSON_NAME][EMAIL_ADDRESS][DOMAIN_NAME] …" at bounding box center [624, 476] width 1247 height 952
click at [176, 41] on div "Performance" at bounding box center [167, 50] width 90 height 21
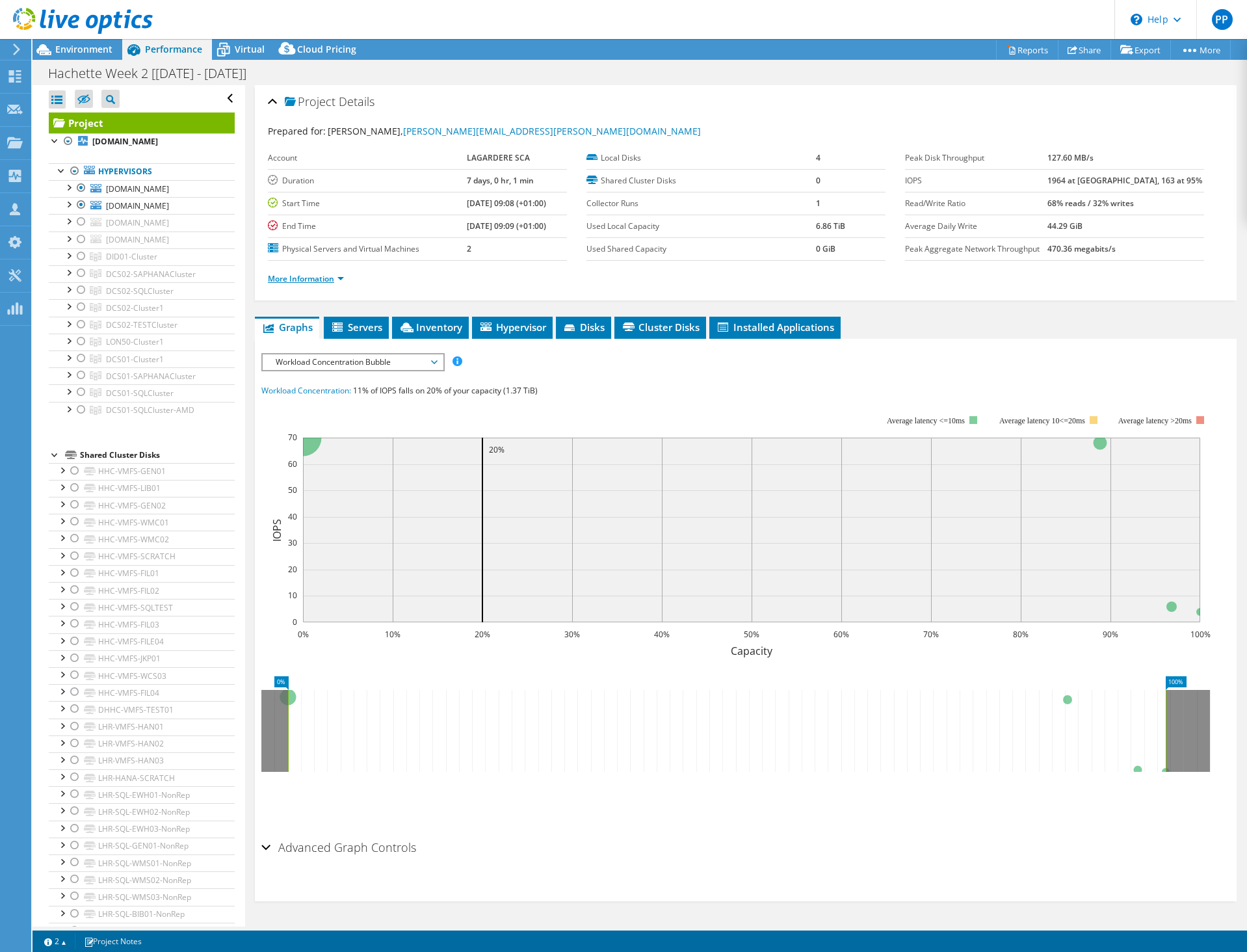
click at [325, 274] on link "More Information" at bounding box center [305, 279] width 76 height 11
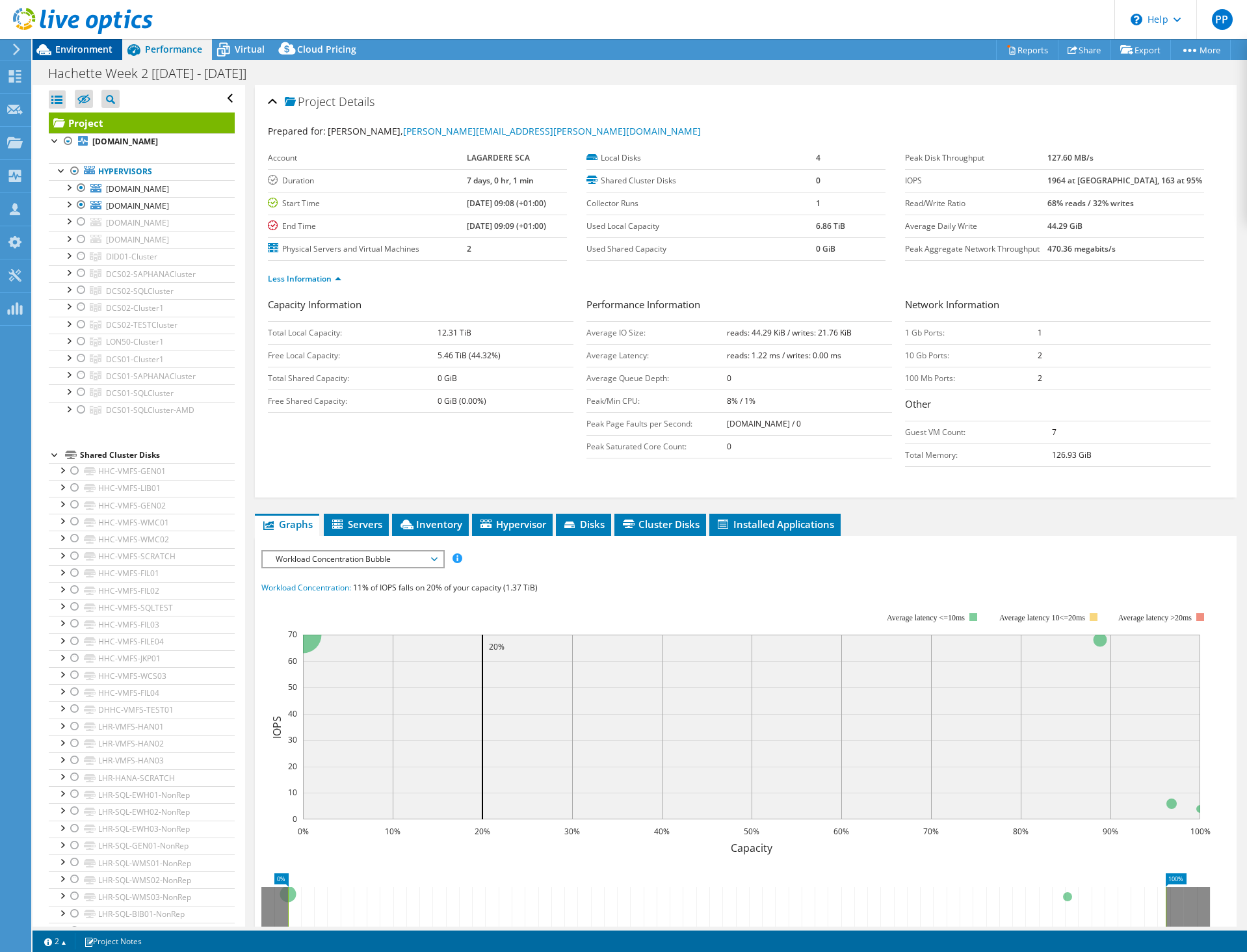
click at [71, 54] on span "Environment" at bounding box center [84, 49] width 57 height 12
